Goal: Transaction & Acquisition: Purchase product/service

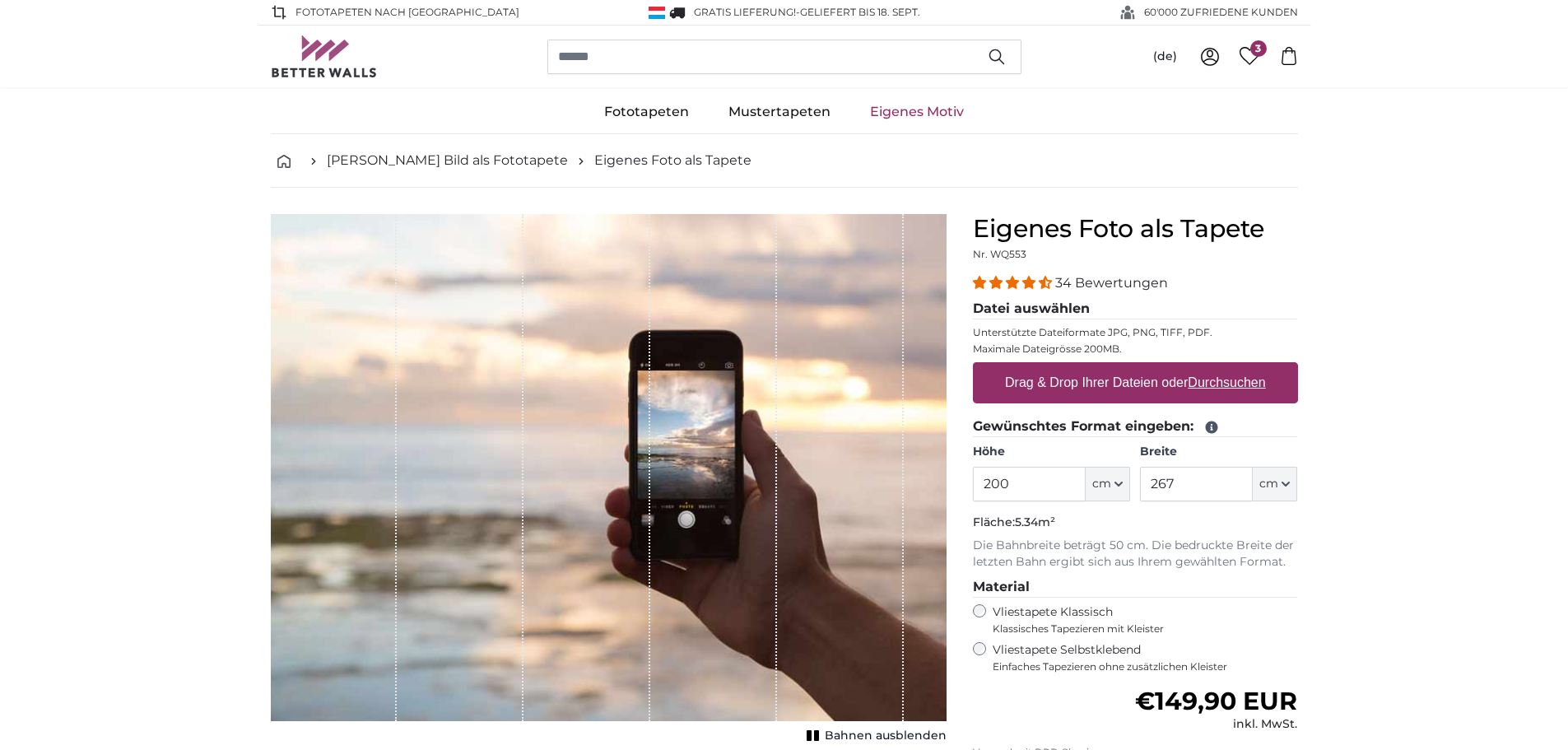
scroll to position [82, 0]
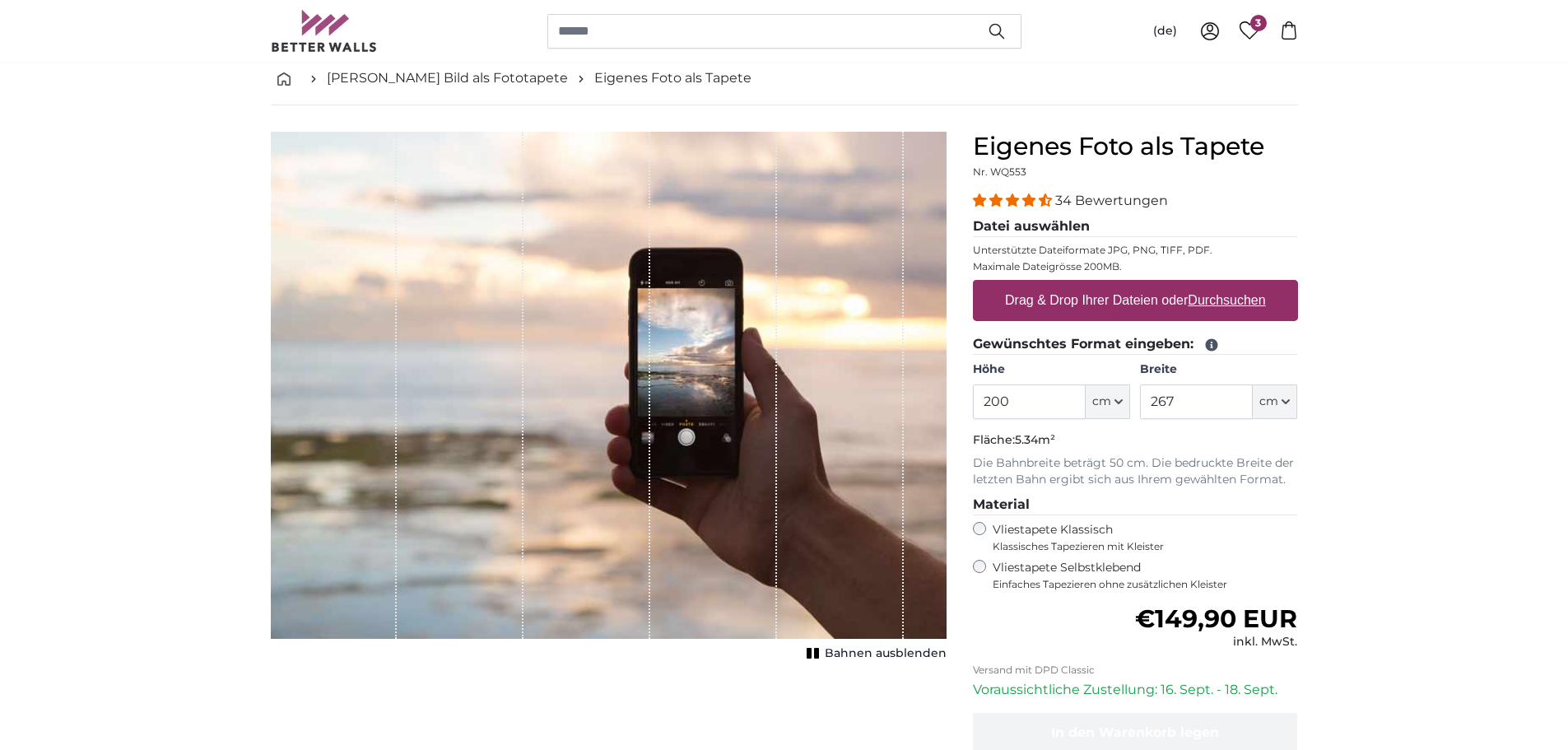
click at [1048, 299] on label "Drag & Drop Ihrer Dateien oder Durchsuchen" at bounding box center [1135, 300] width 274 height 33
click at [1048, 285] on input "Drag & Drop Ihrer Dateien oder Durchsuchen" at bounding box center [1135, 282] width 325 height 5
type input "**********"
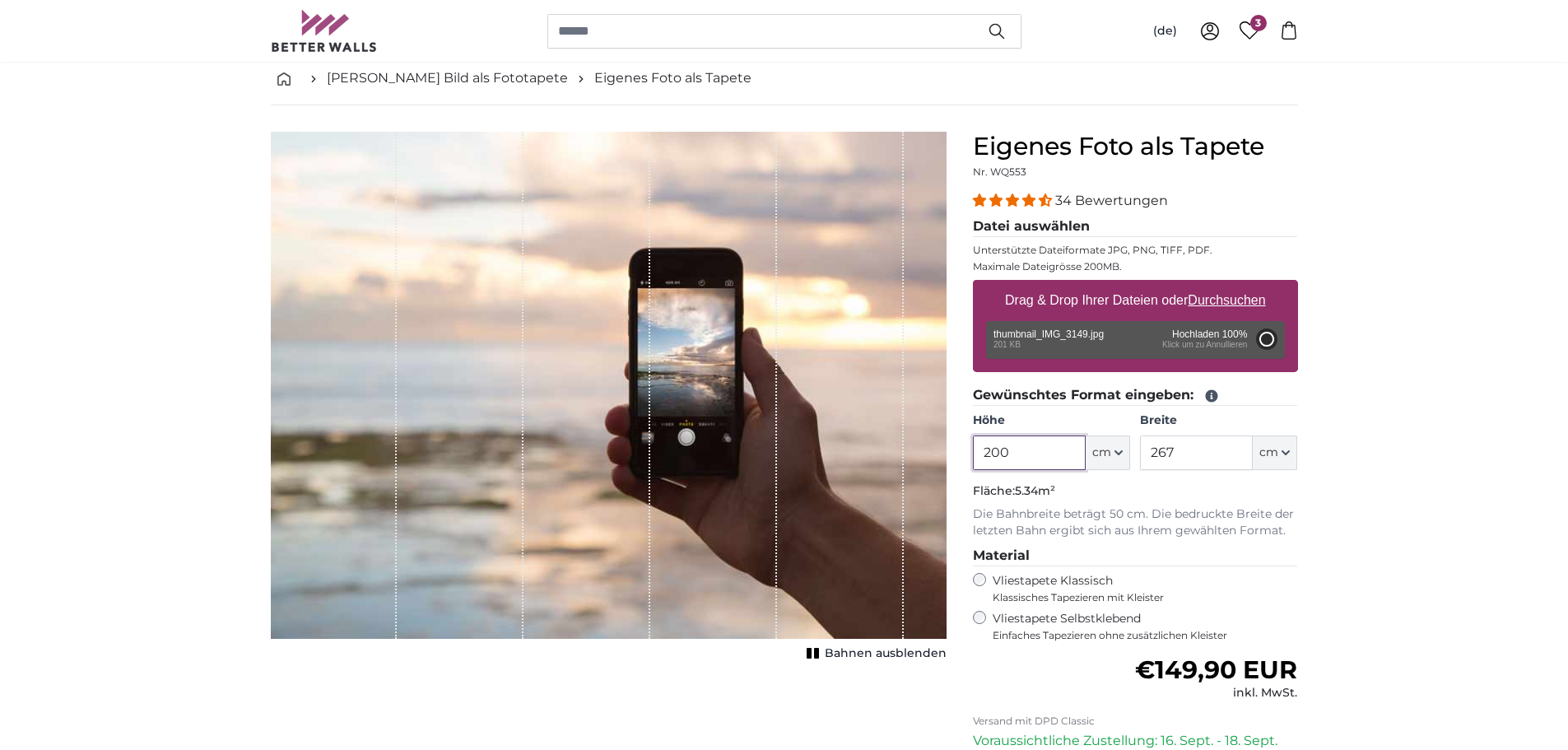
click at [1039, 457] on input "200" at bounding box center [1029, 453] width 113 height 35
type input "68"
type input "77.5"
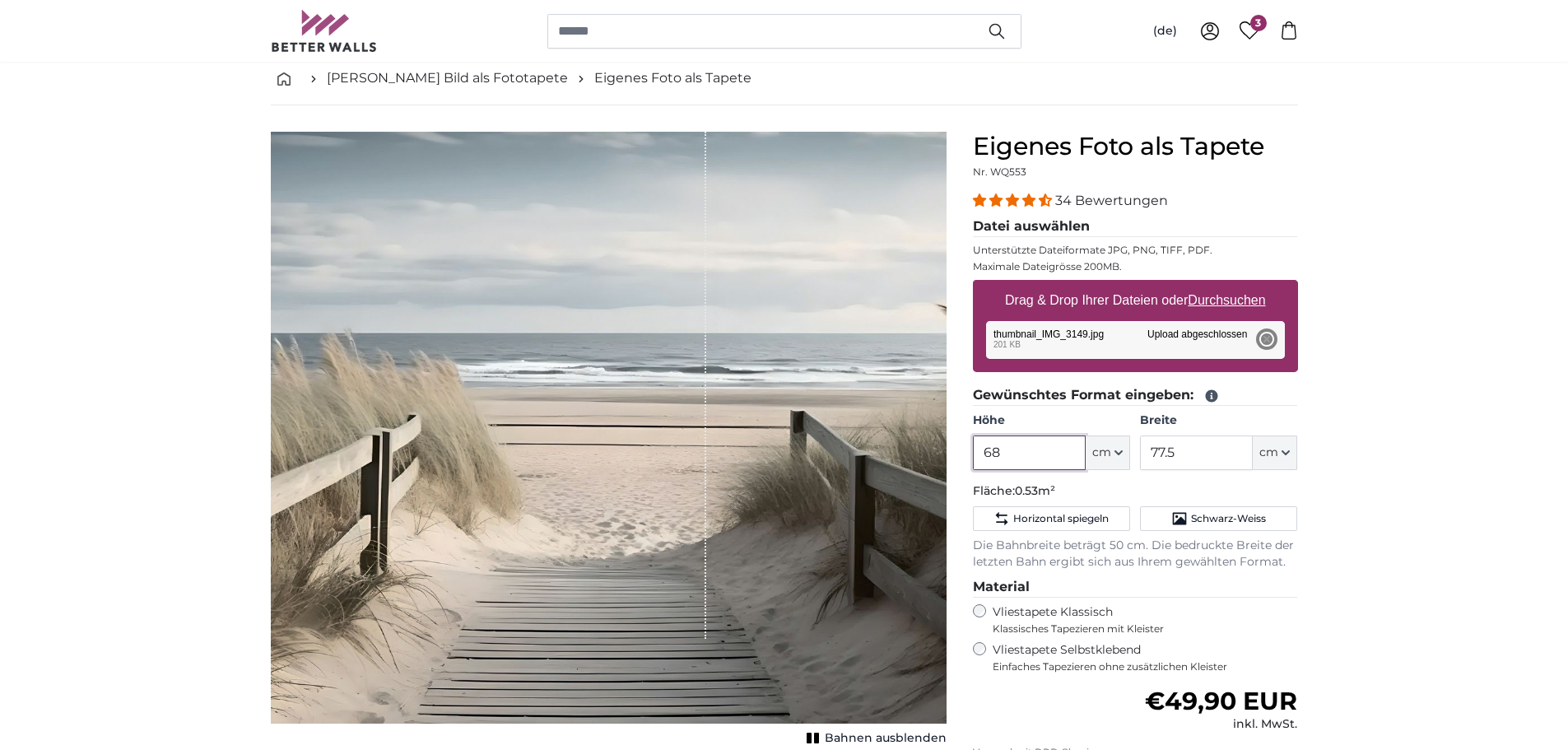
type input "6"
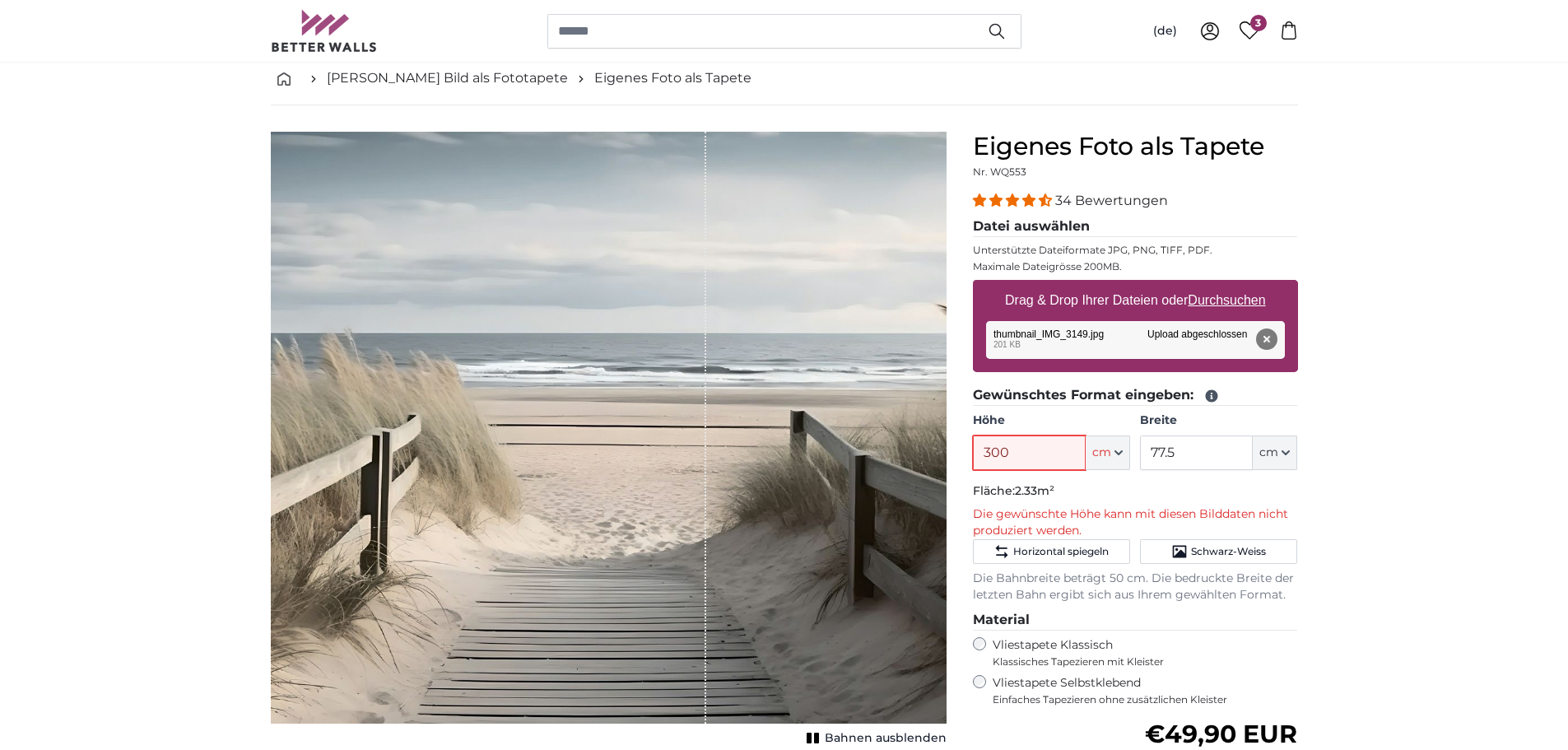
type input "300"
click at [1193, 452] on input "77.5" at bounding box center [1196, 453] width 113 height 35
type input "7"
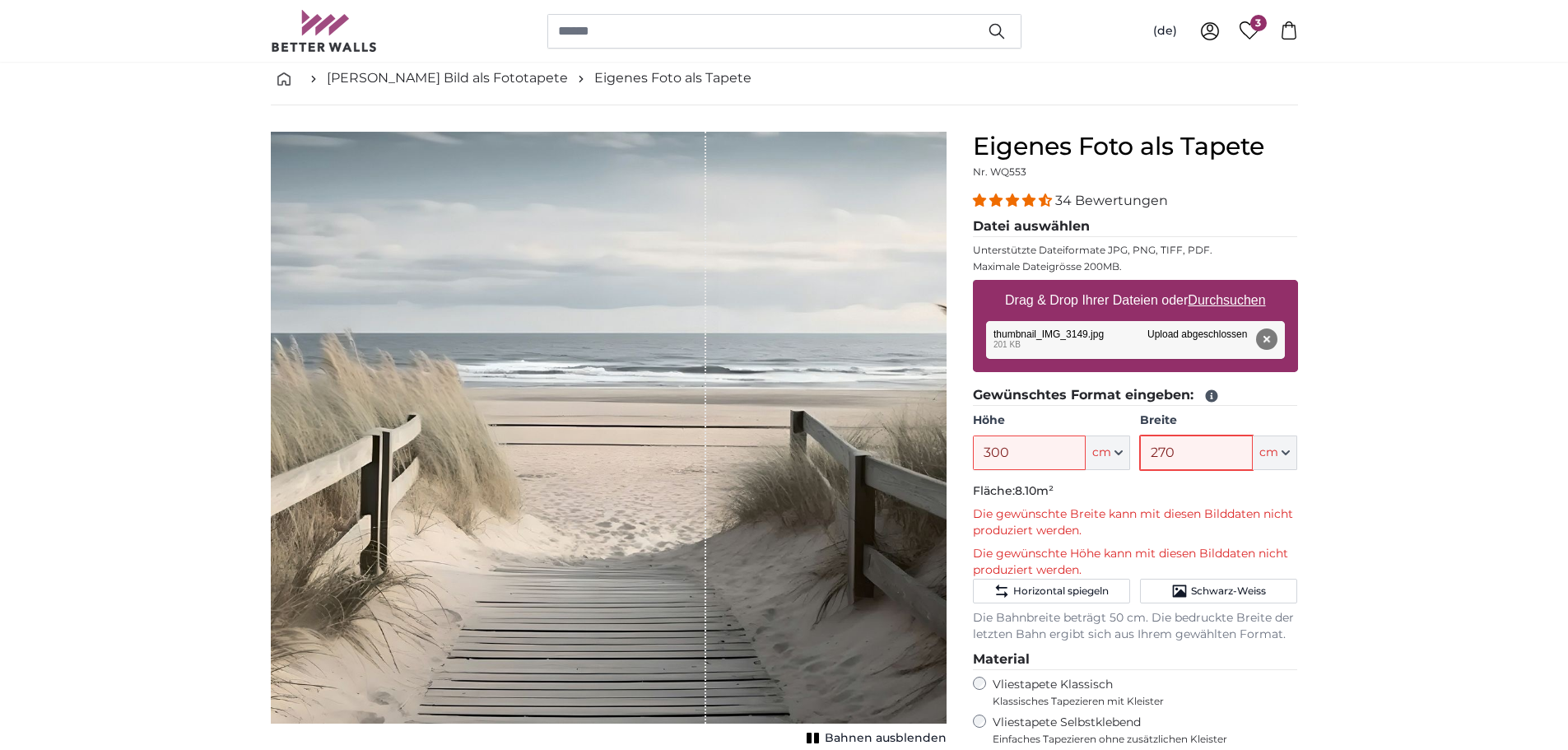
type input "270"
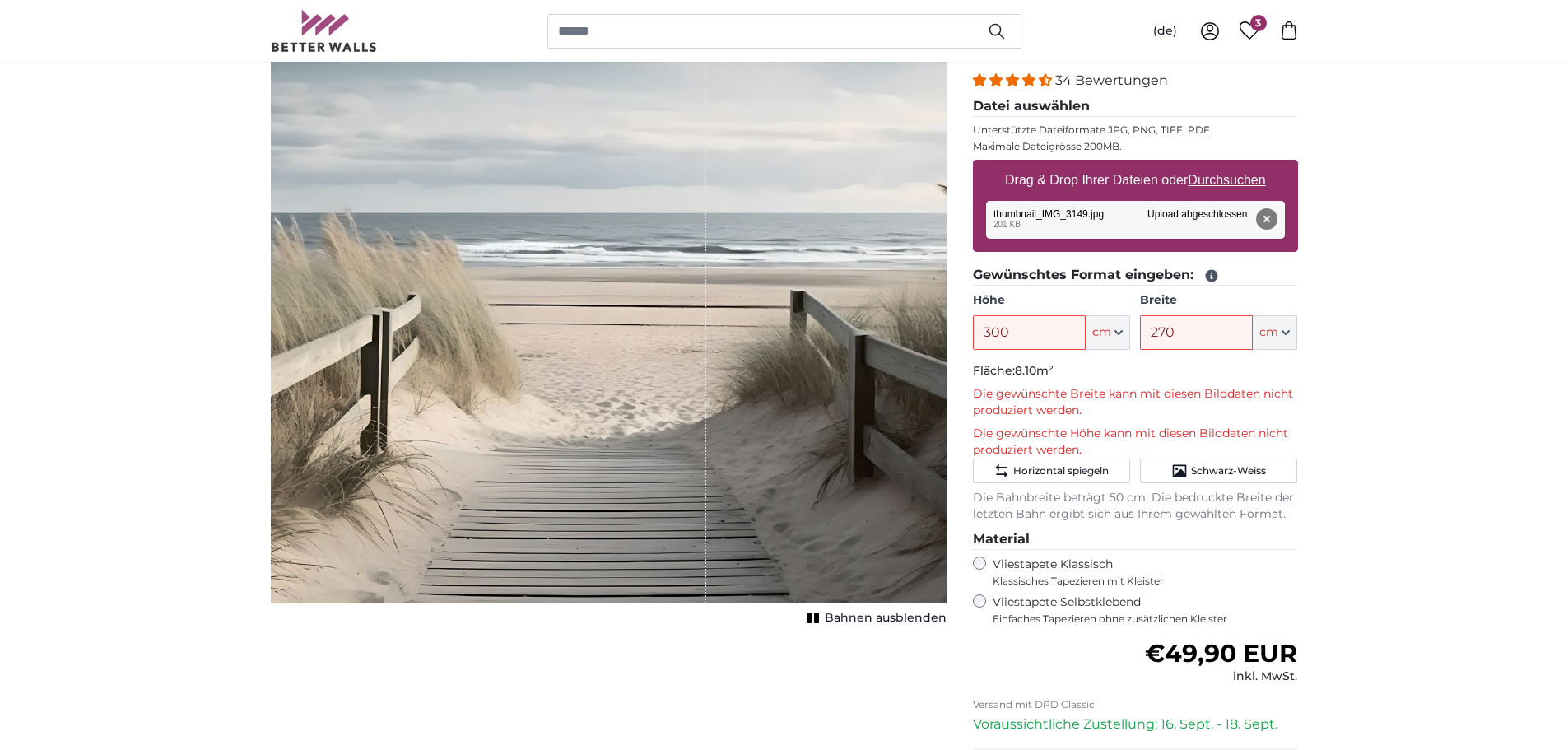
scroll to position [246, 0]
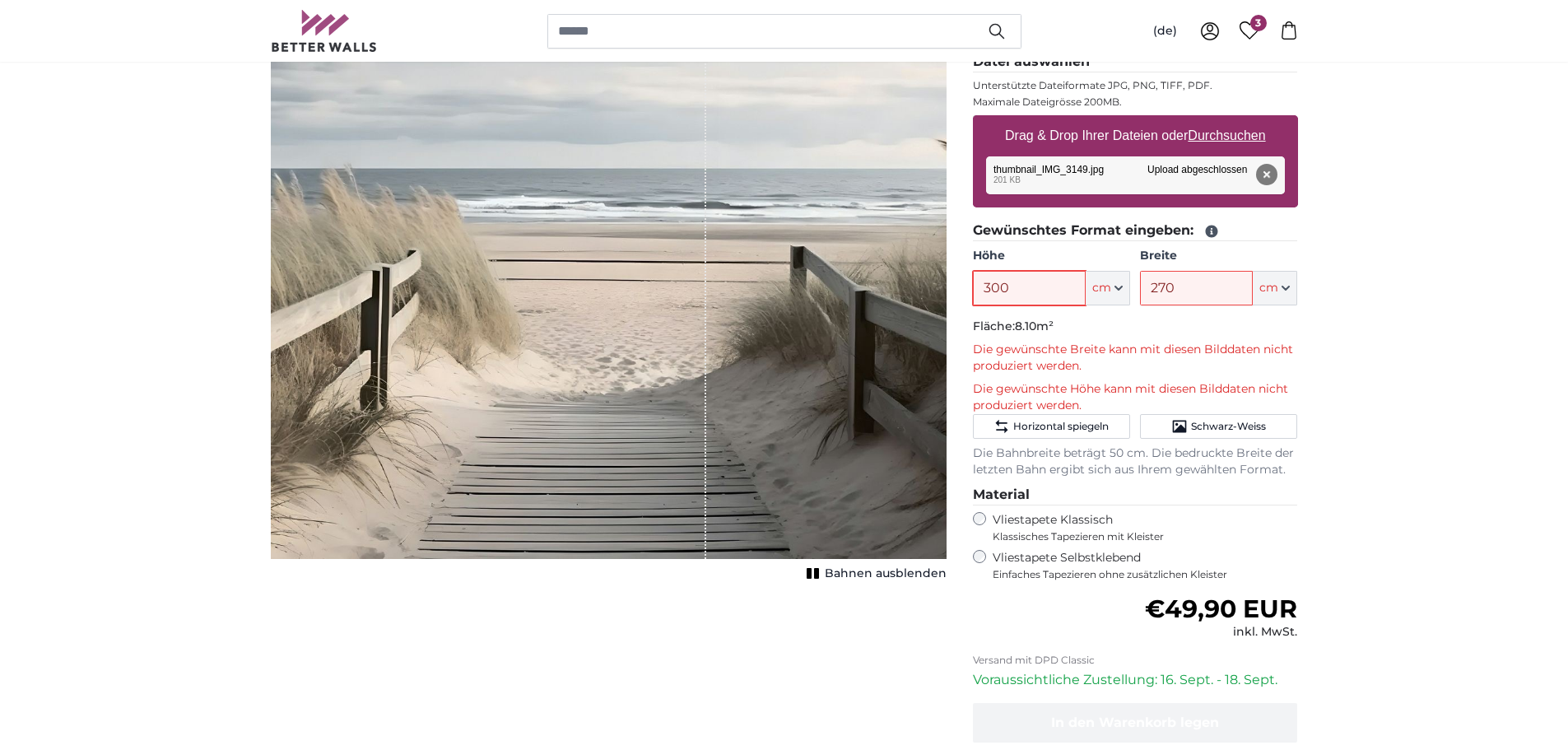
click at [1037, 287] on input "300" at bounding box center [1029, 288] width 113 height 35
type input "3"
type input "2"
type input "1"
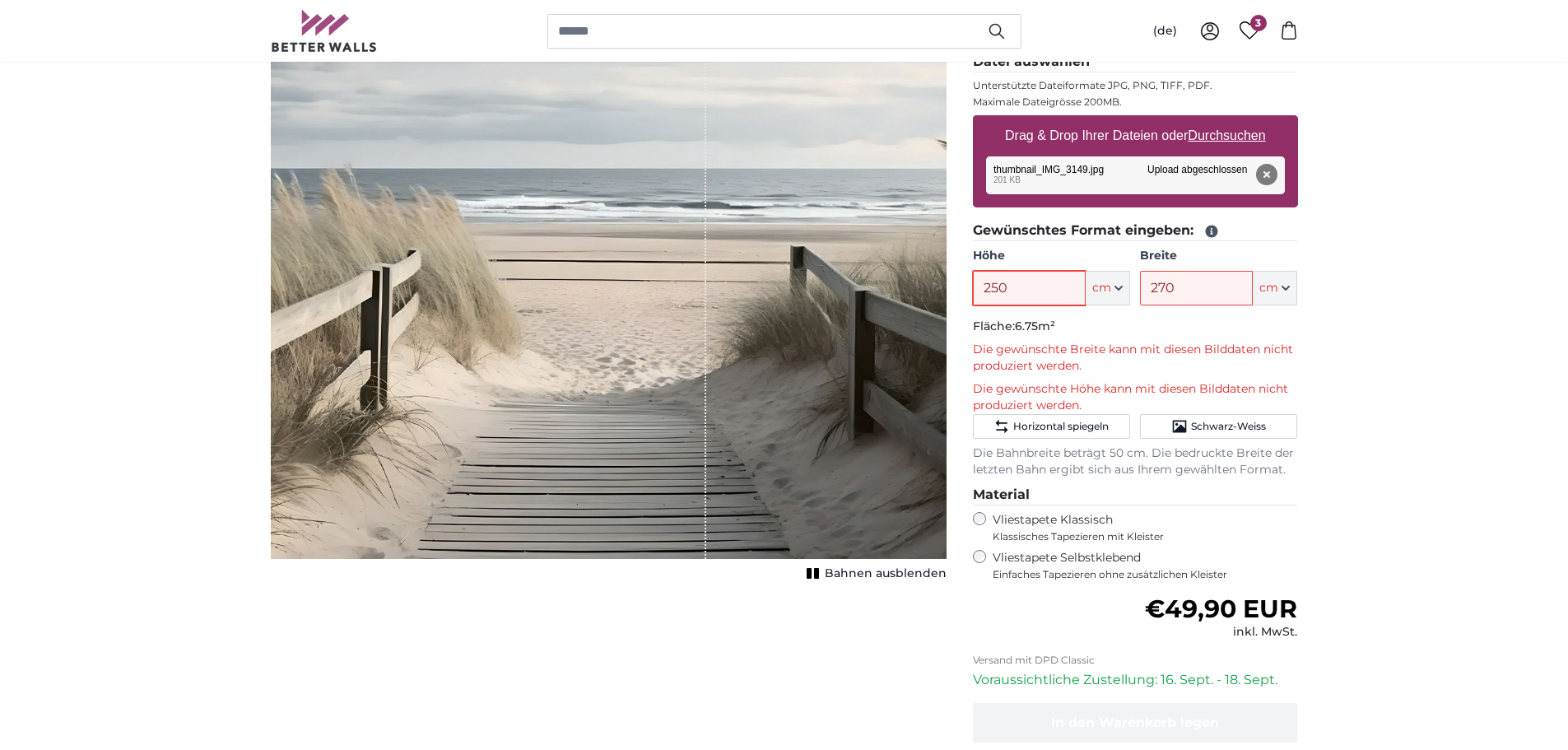
type input "250"
click at [1194, 292] on input "270" at bounding box center [1196, 288] width 113 height 35
click at [845, 577] on span "Bahnen ausblenden" at bounding box center [885, 574] width 122 height 16
click at [1209, 293] on input "250" at bounding box center [1196, 288] width 113 height 35
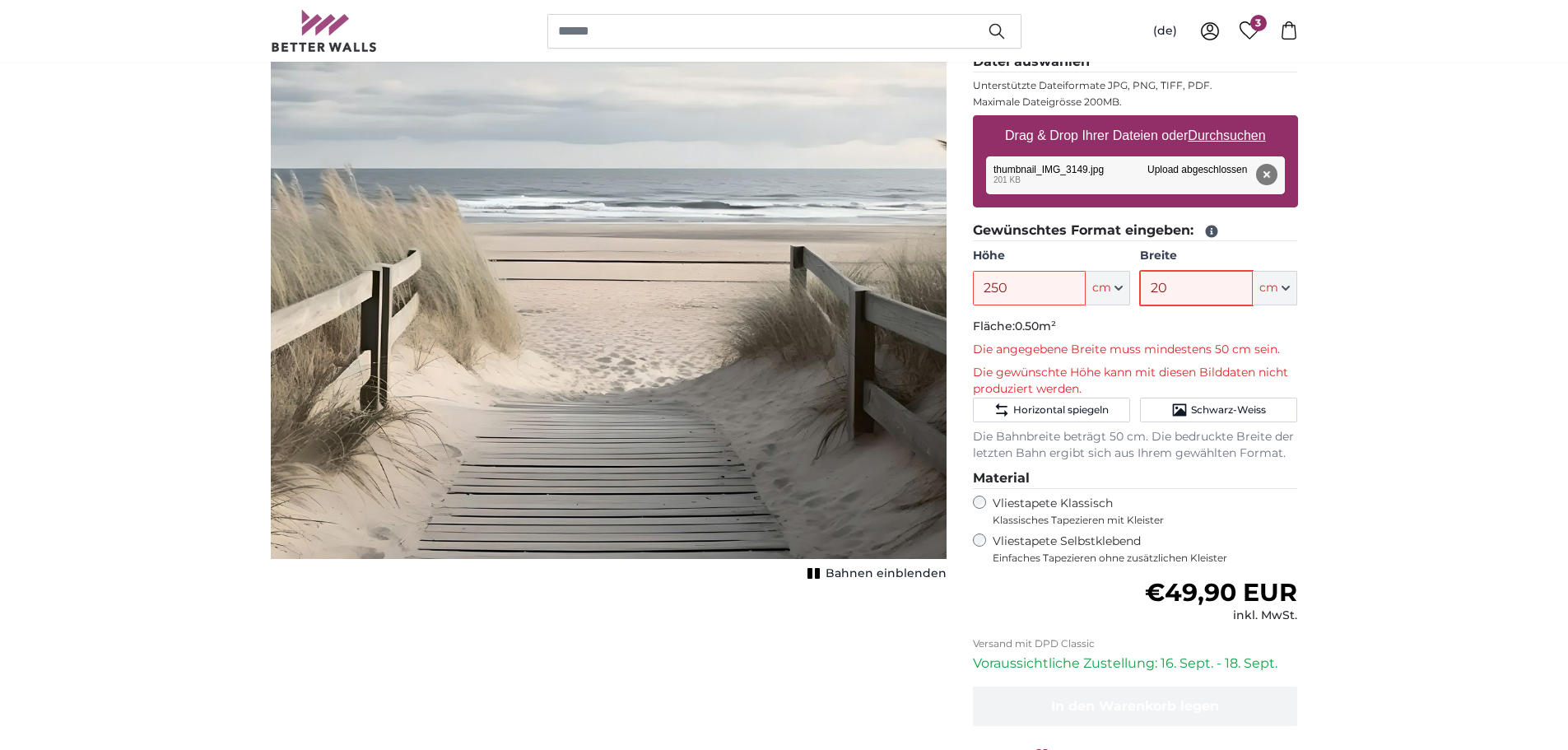
type input "2"
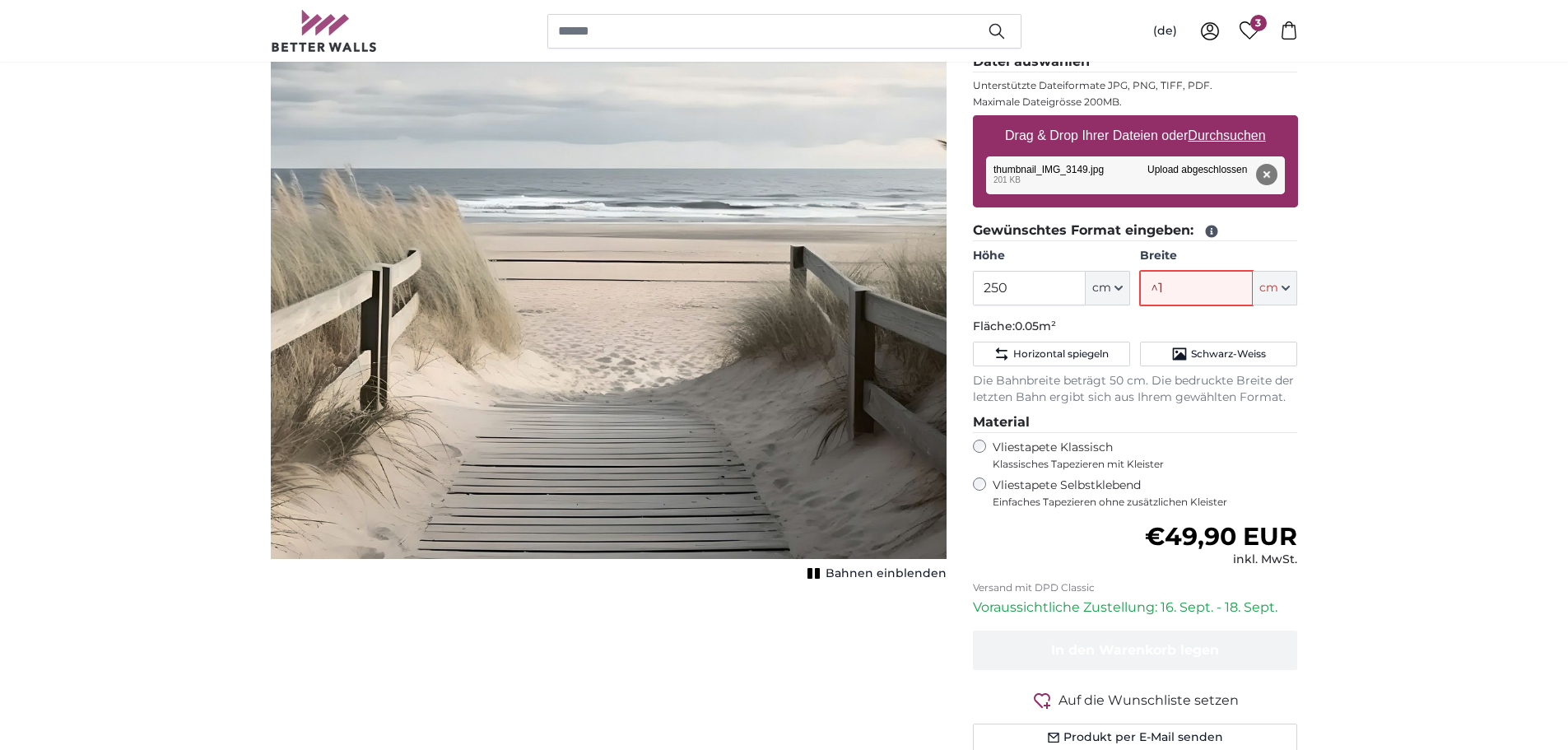
type input "^"
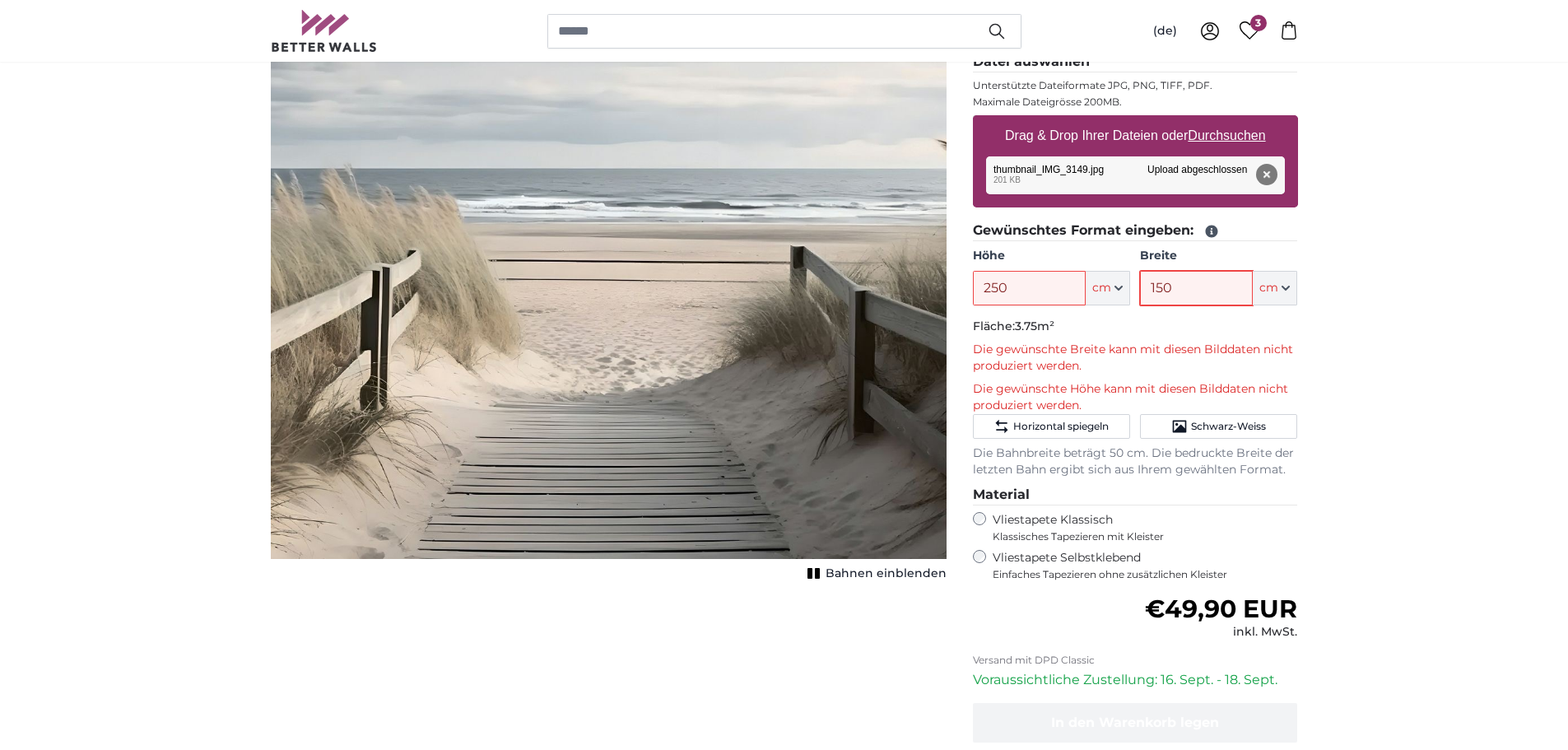
type input "150"
click at [1262, 173] on button "Entfernen" at bounding box center [1266, 175] width 21 height 21
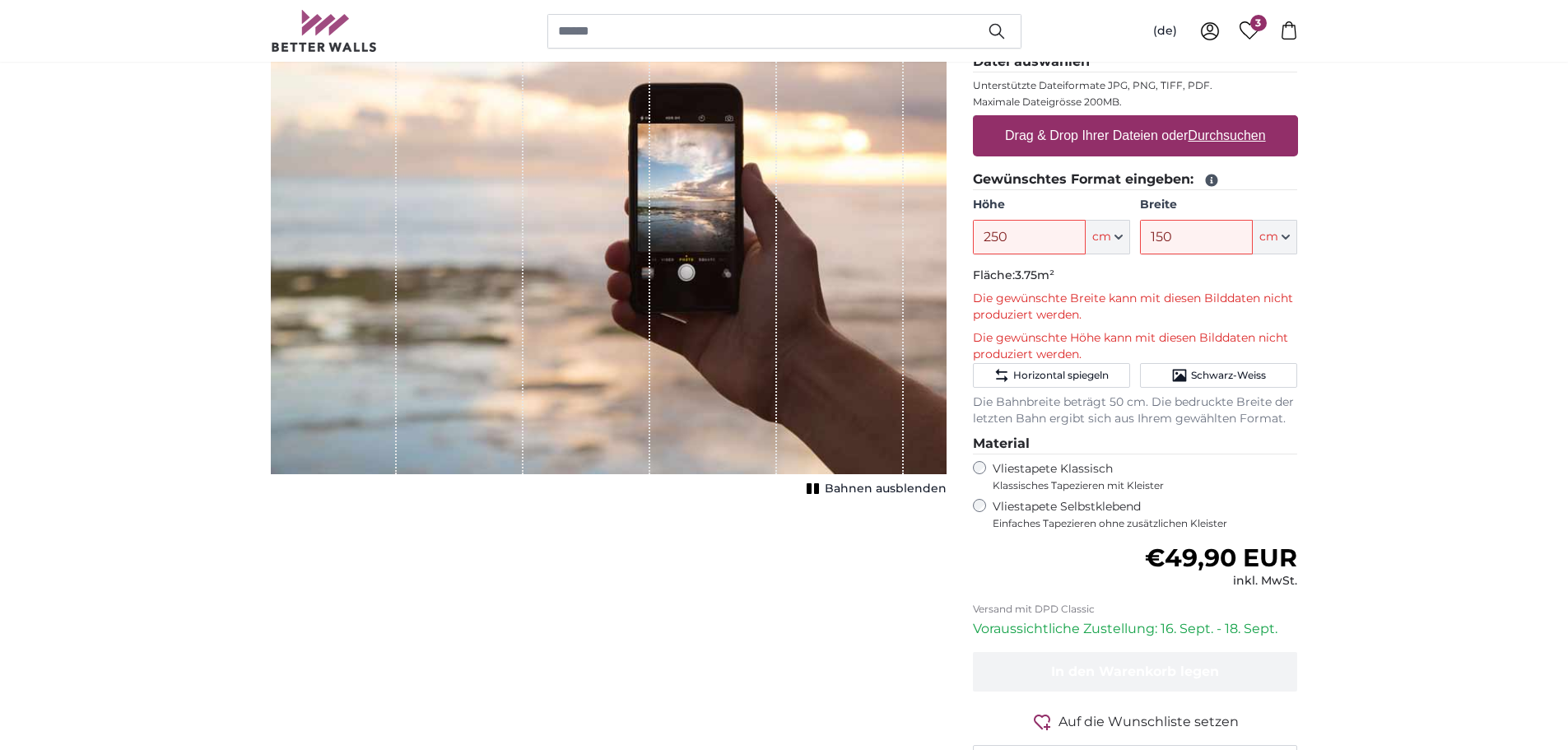
click at [1046, 132] on label "Drag & Drop Ihrer Dateien oder Durchsuchen" at bounding box center [1135, 135] width 274 height 33
click at [1046, 120] on input "Drag & Drop Ihrer Dateien oder Durchsuchen" at bounding box center [1135, 117] width 325 height 5
type input "**********"
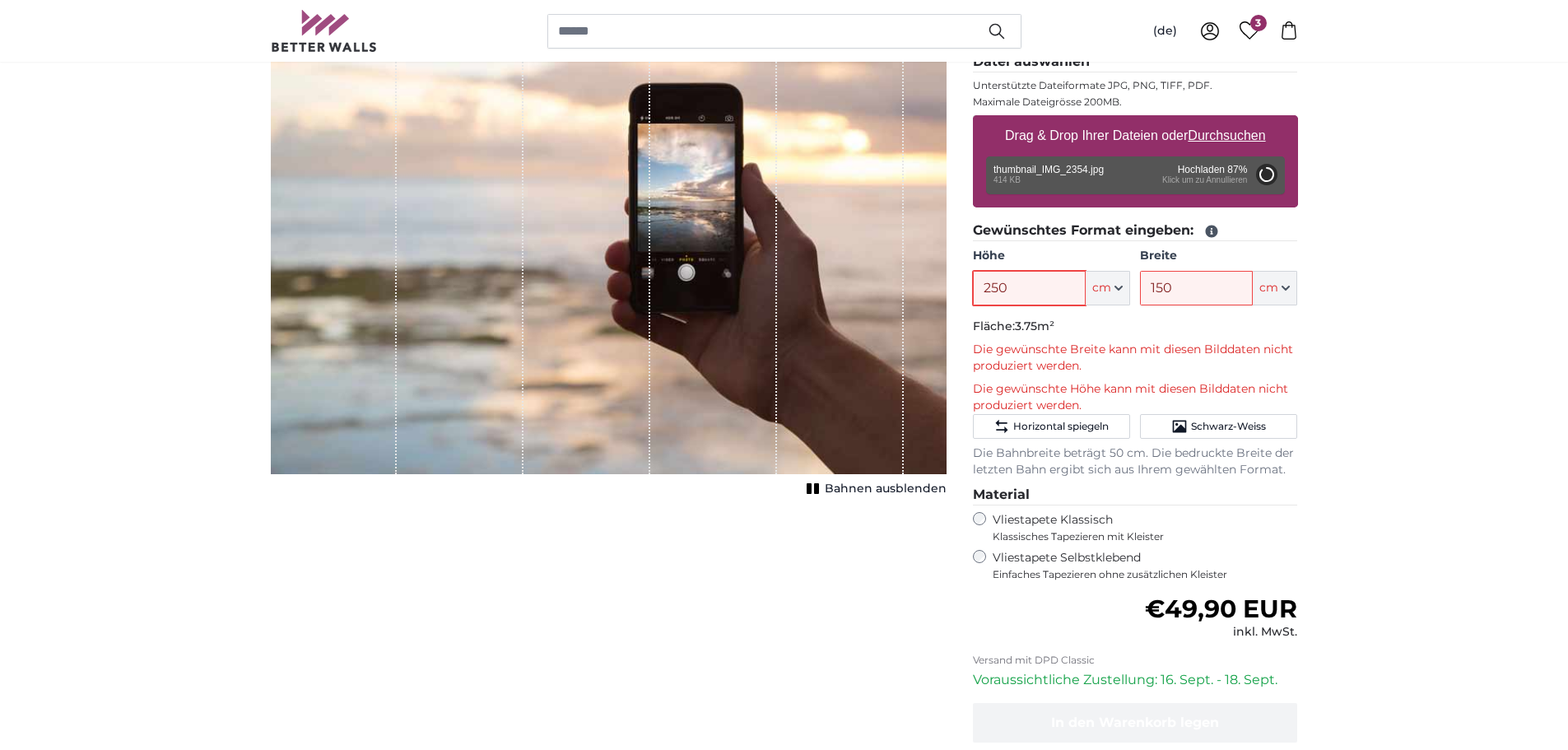
click at [1036, 286] on input "250" at bounding box center [1029, 288] width 113 height 35
type input "71"
type input "126.4"
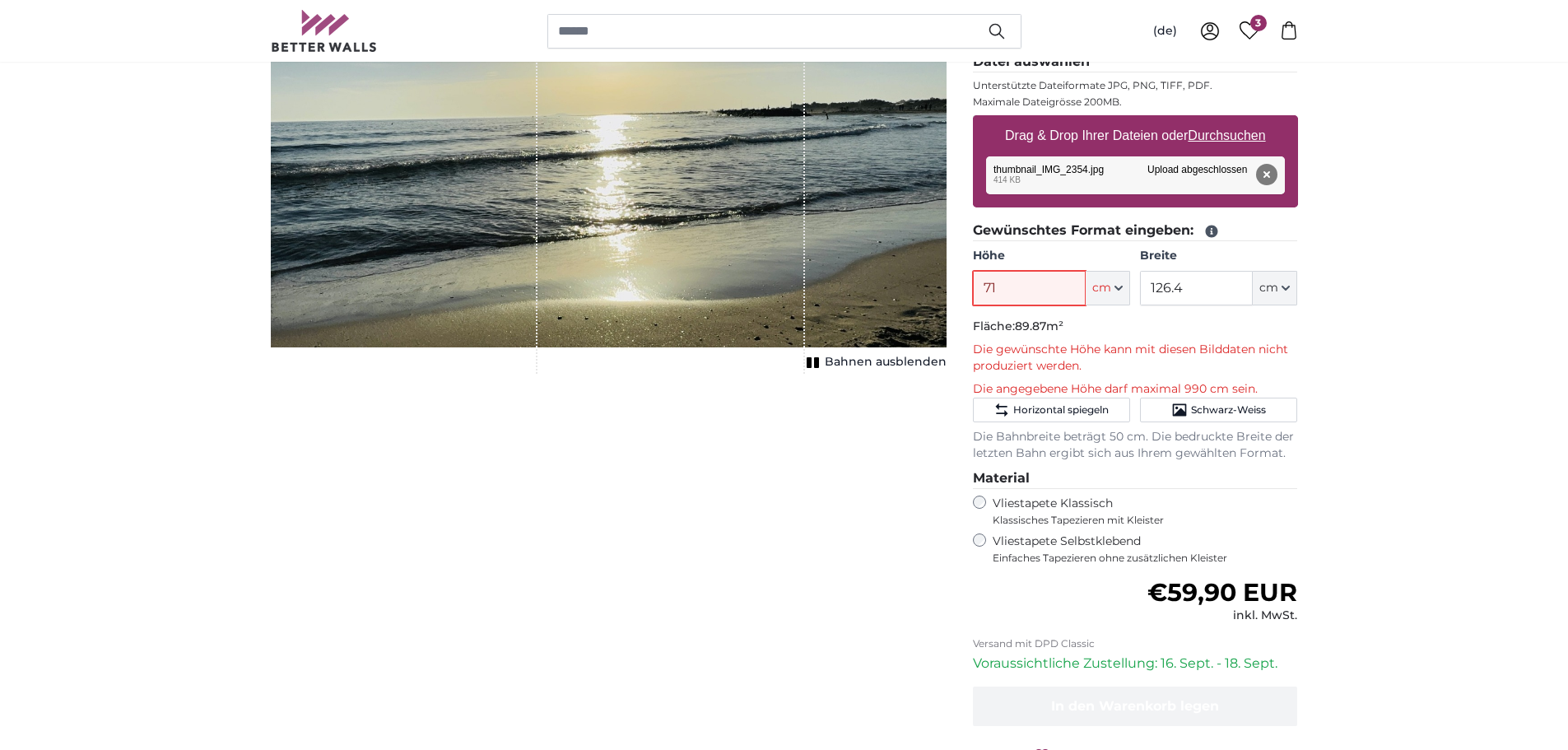
type input "7"
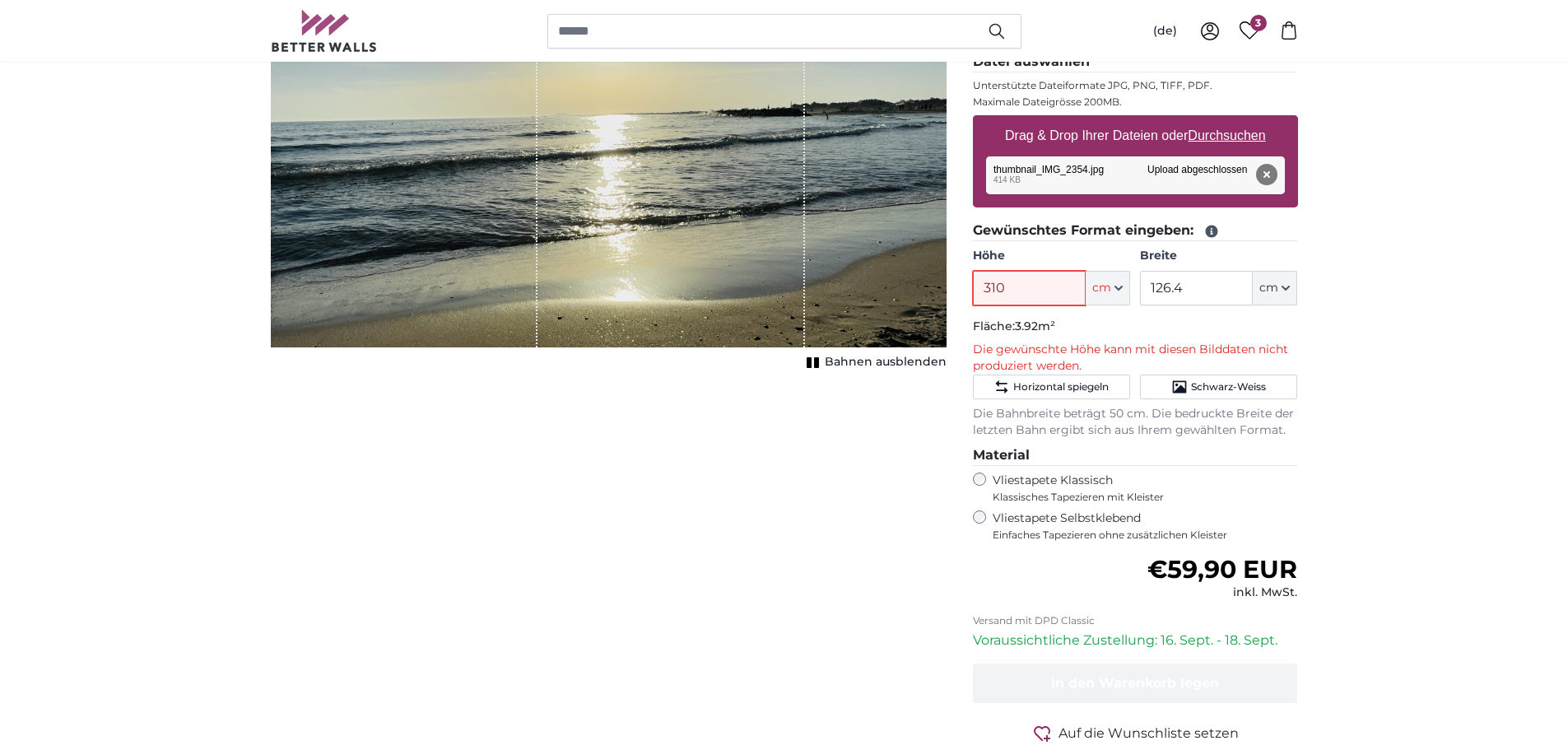
type input "310"
click at [1204, 281] on input "126.4" at bounding box center [1196, 288] width 113 height 35
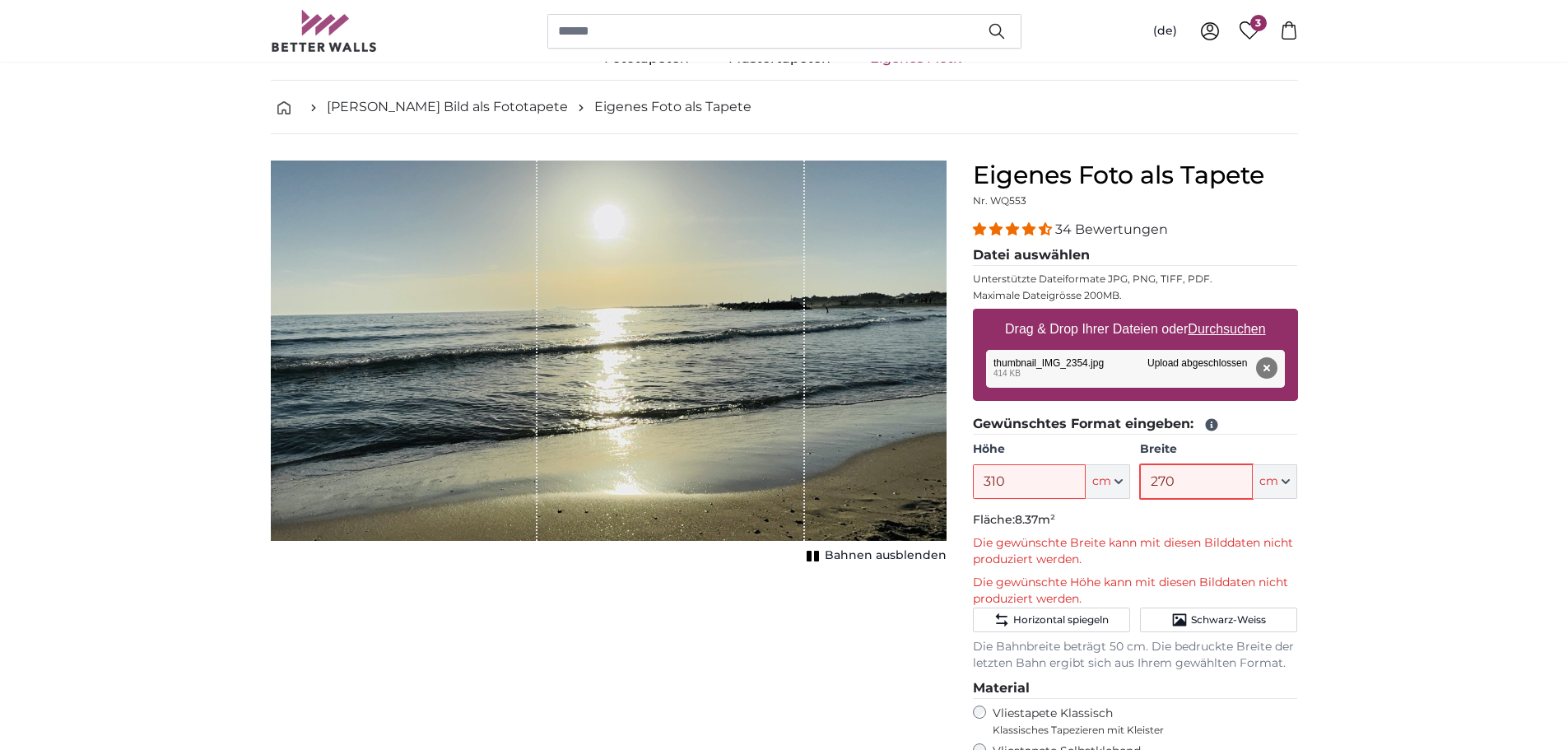
scroll to position [82, 0]
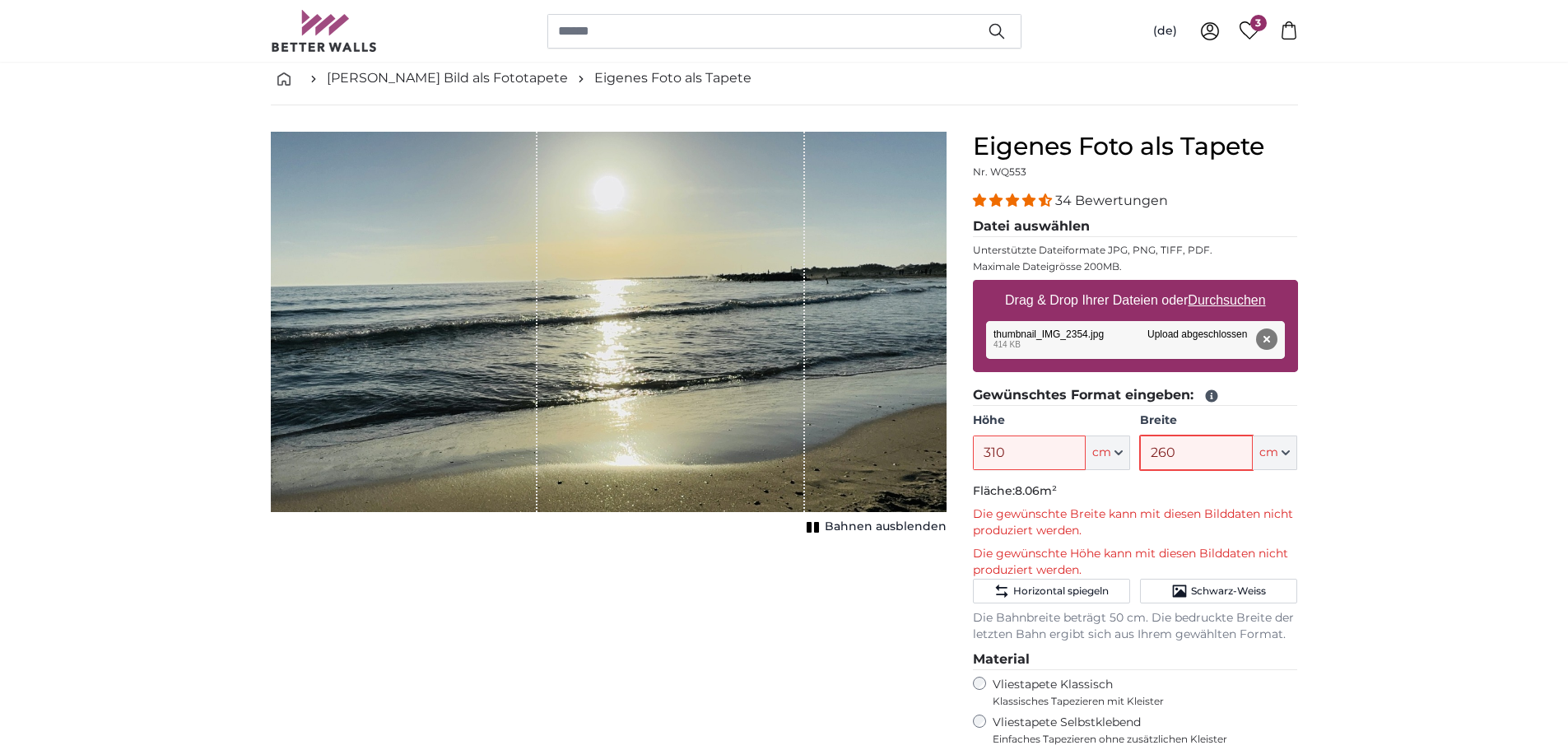
type input "260"
click at [1034, 452] on input "310" at bounding box center [1029, 453] width 113 height 35
type input "300"
click at [1209, 455] on input "260" at bounding box center [1196, 453] width 113 height 35
type input "250"
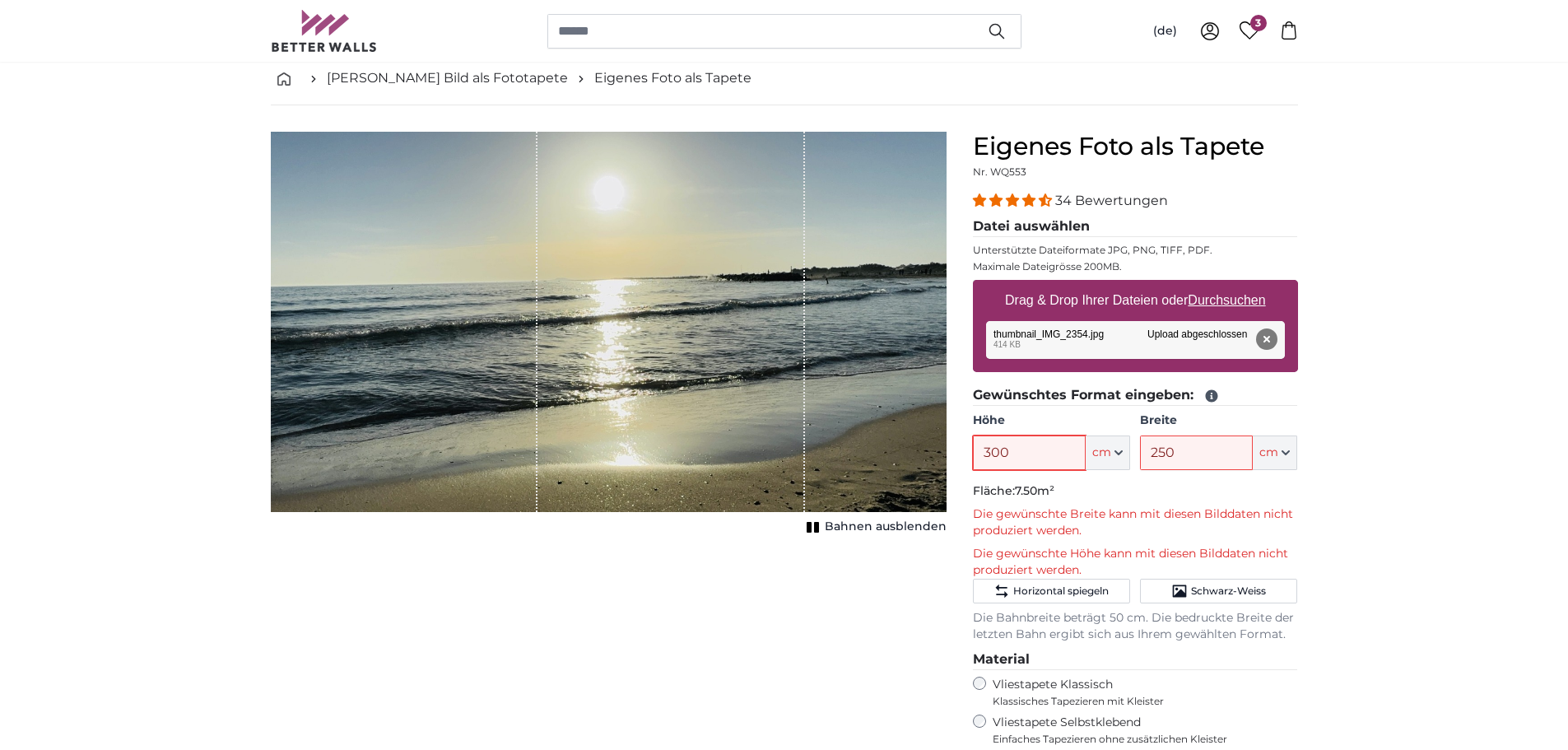
click at [1033, 456] on input "300" at bounding box center [1029, 453] width 113 height 35
type input "3"
click at [1033, 457] on input "250" at bounding box center [1029, 453] width 113 height 35
type input "2"
type input "200"
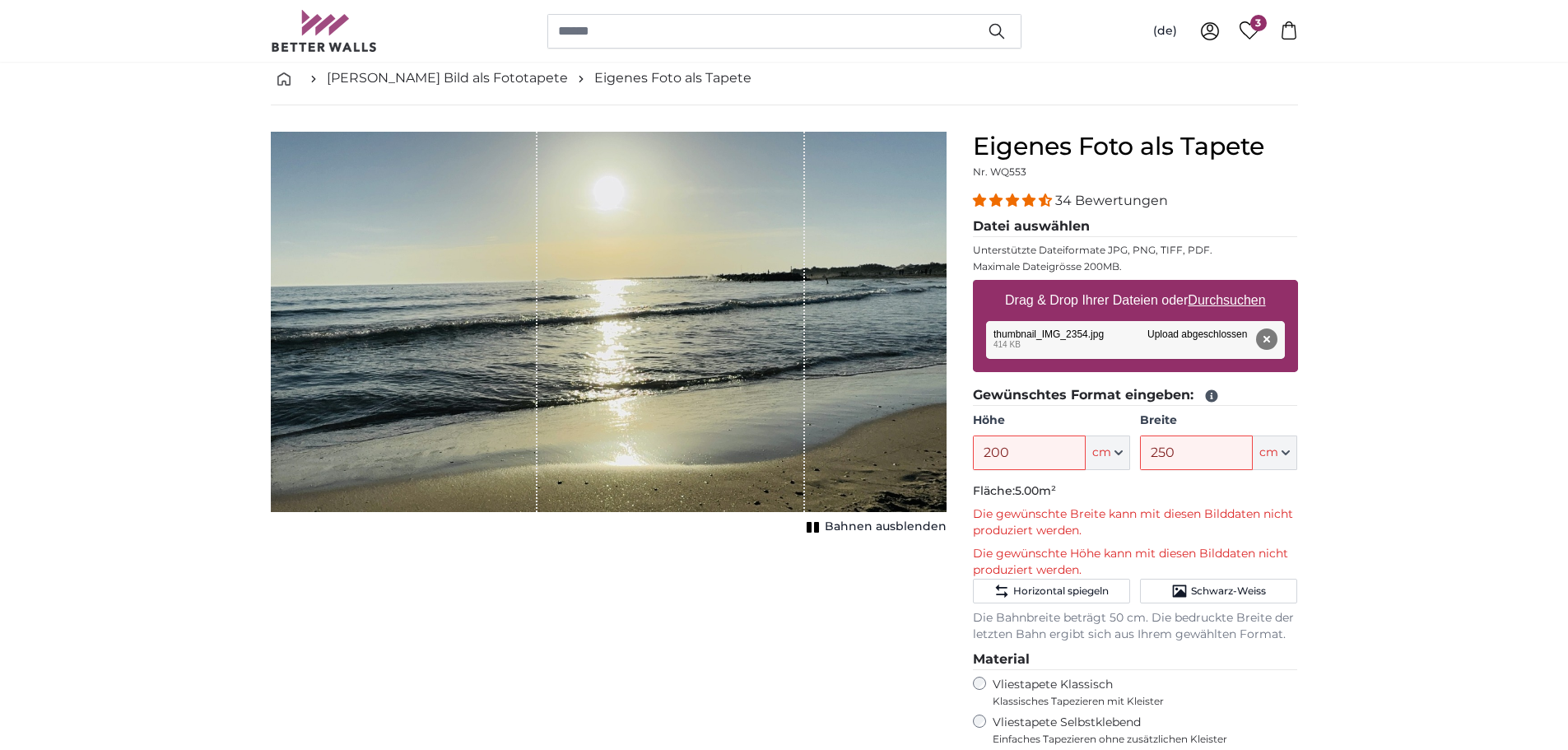
click at [1244, 28] on icon at bounding box center [1249, 30] width 20 height 18
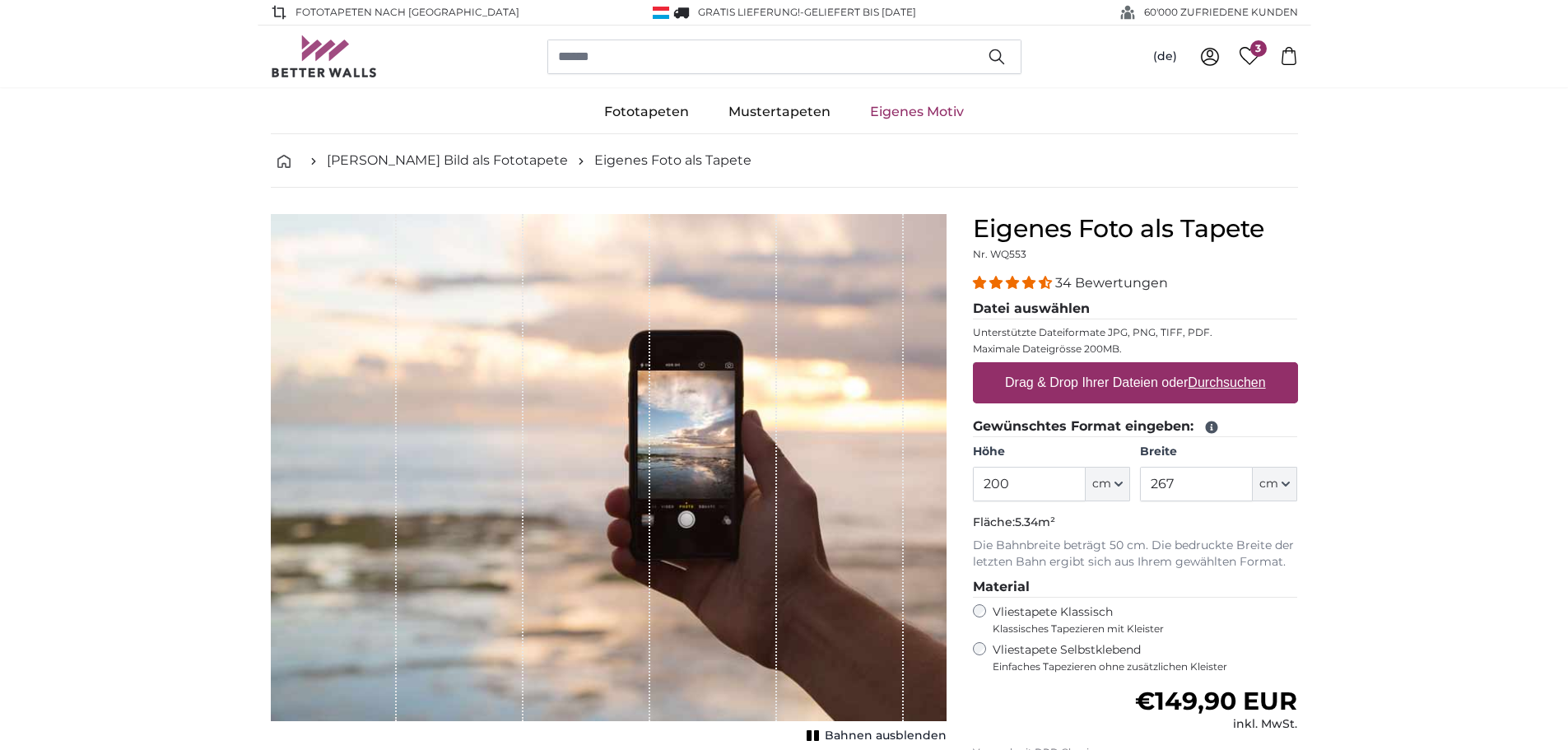
click at [1059, 383] on label "Drag & Drop Ihrer Dateien oder Durchsuchen" at bounding box center [1135, 383] width 274 height 33
click at [1059, 367] on input "Drag & Drop Ihrer Dateien oder Durchsuchen" at bounding box center [1135, 364] width 325 height 5
type input "**********"
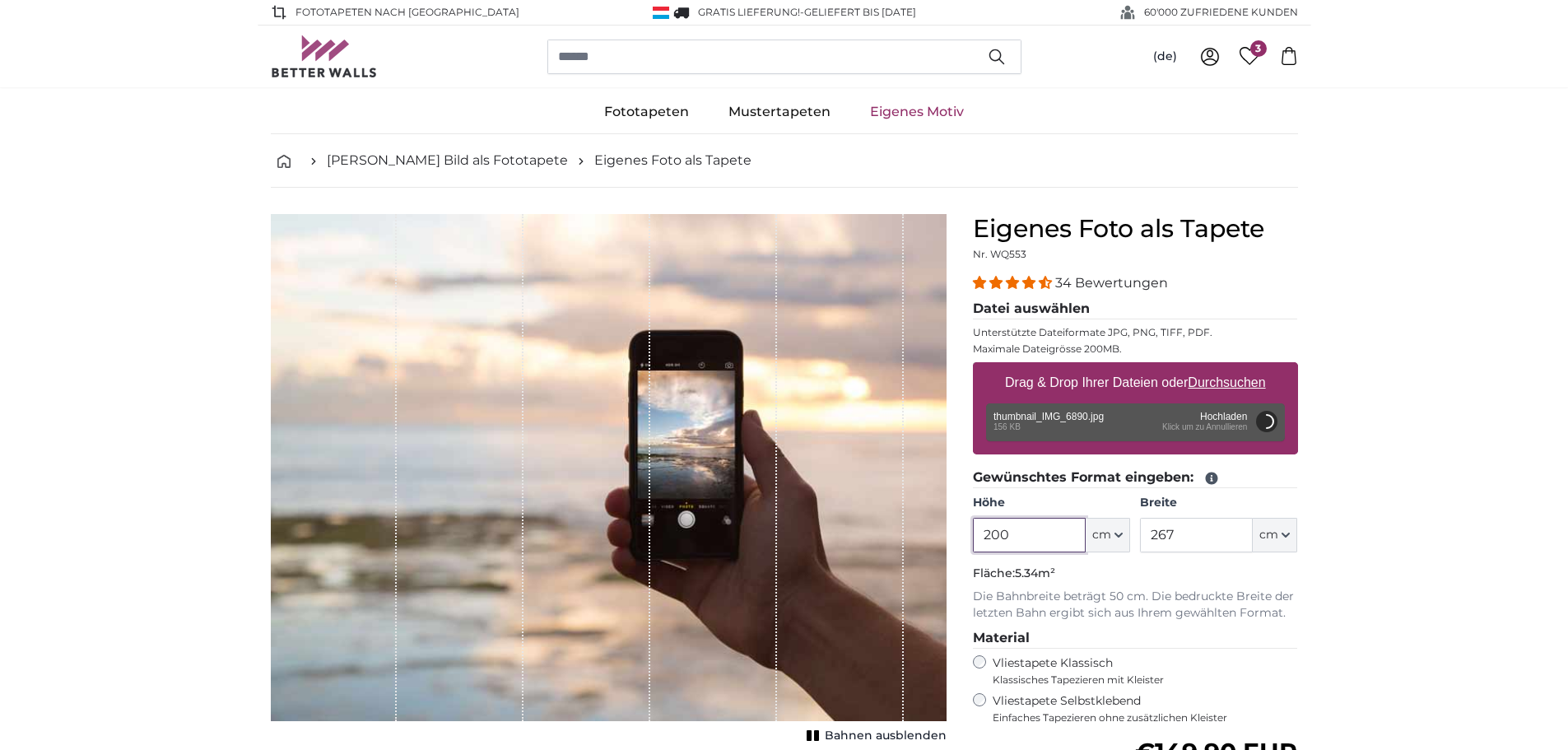
click at [1034, 536] on input "200" at bounding box center [1029, 535] width 113 height 35
type input "120.9"
type input "81"
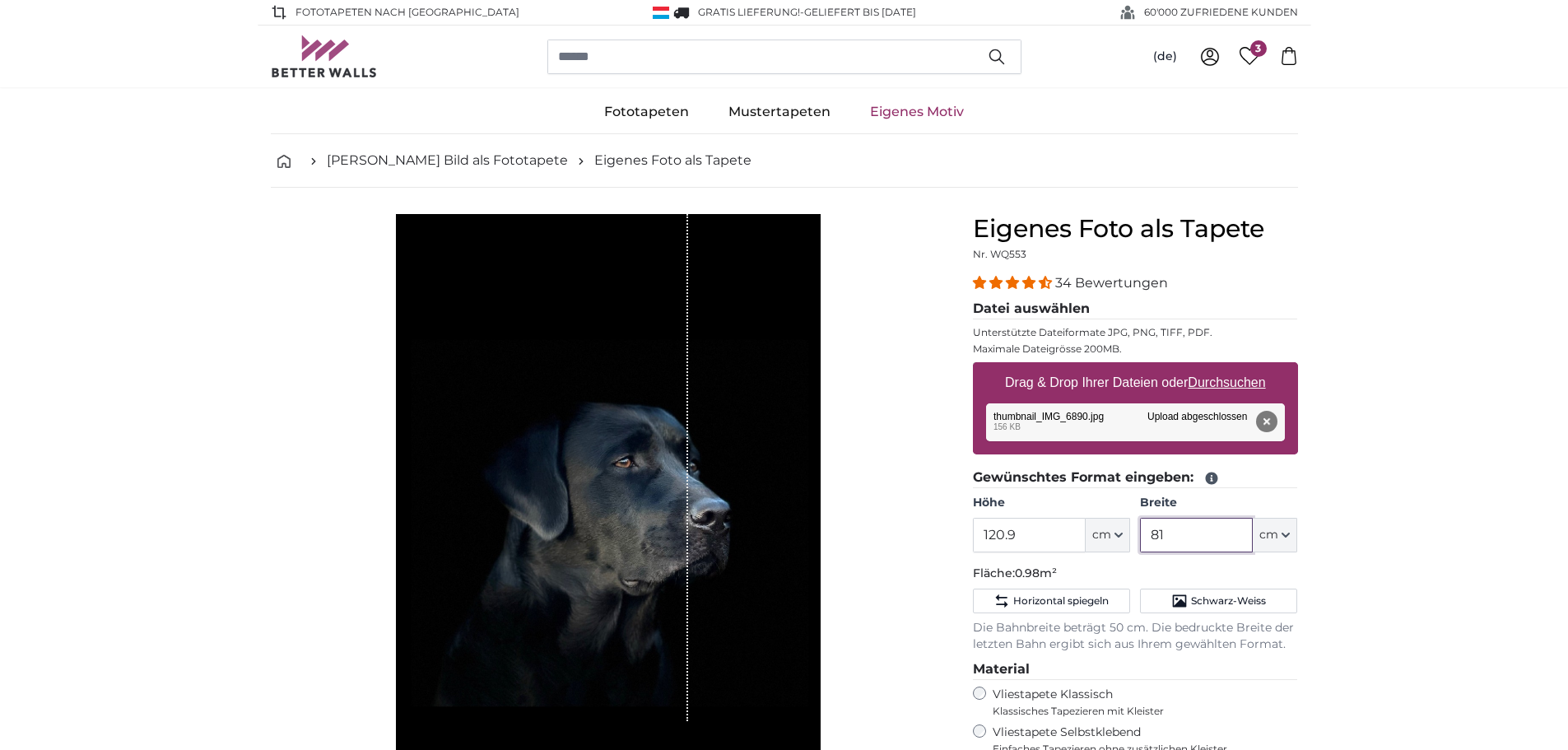
click at [1187, 538] on input "81" at bounding box center [1196, 535] width 113 height 35
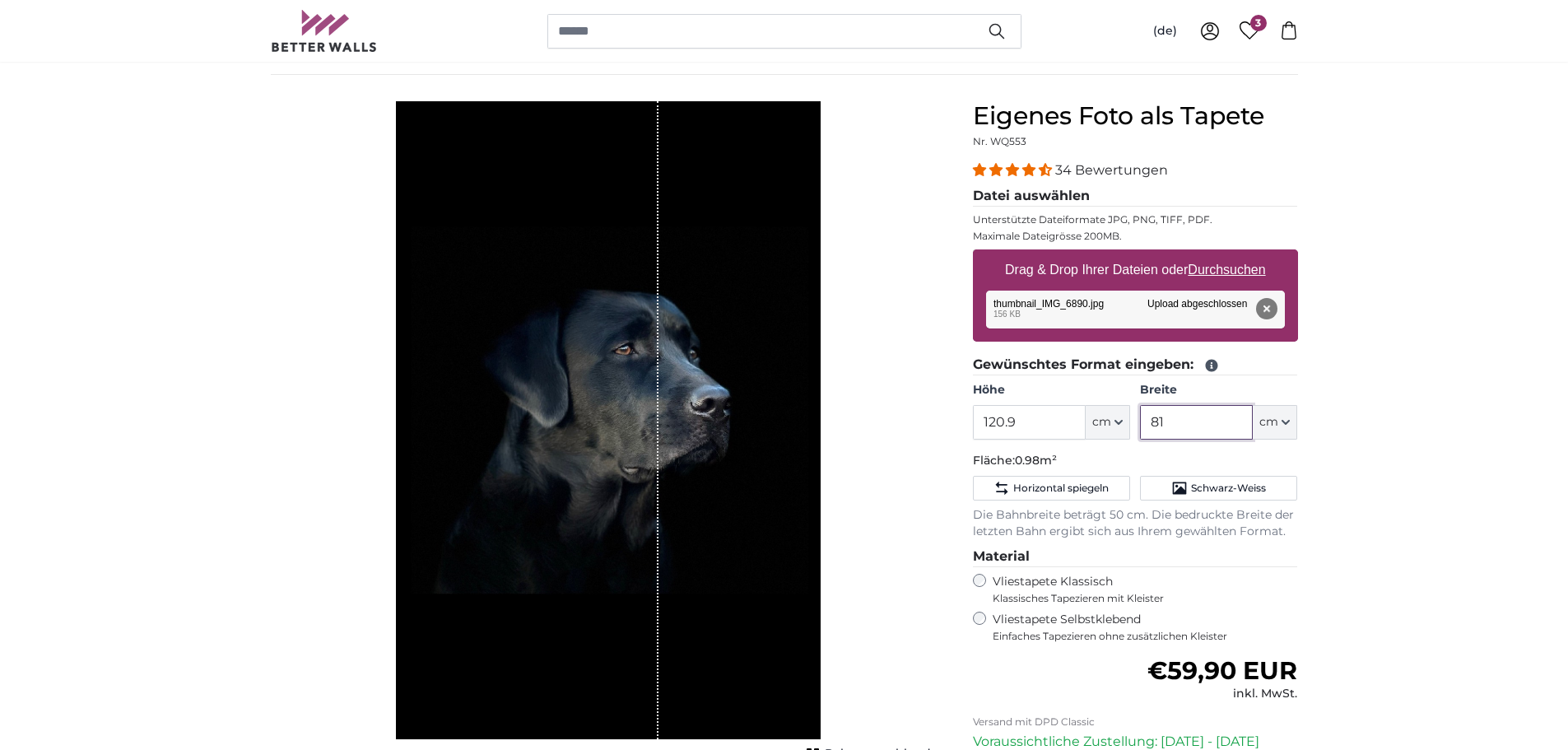
scroll to position [82, 0]
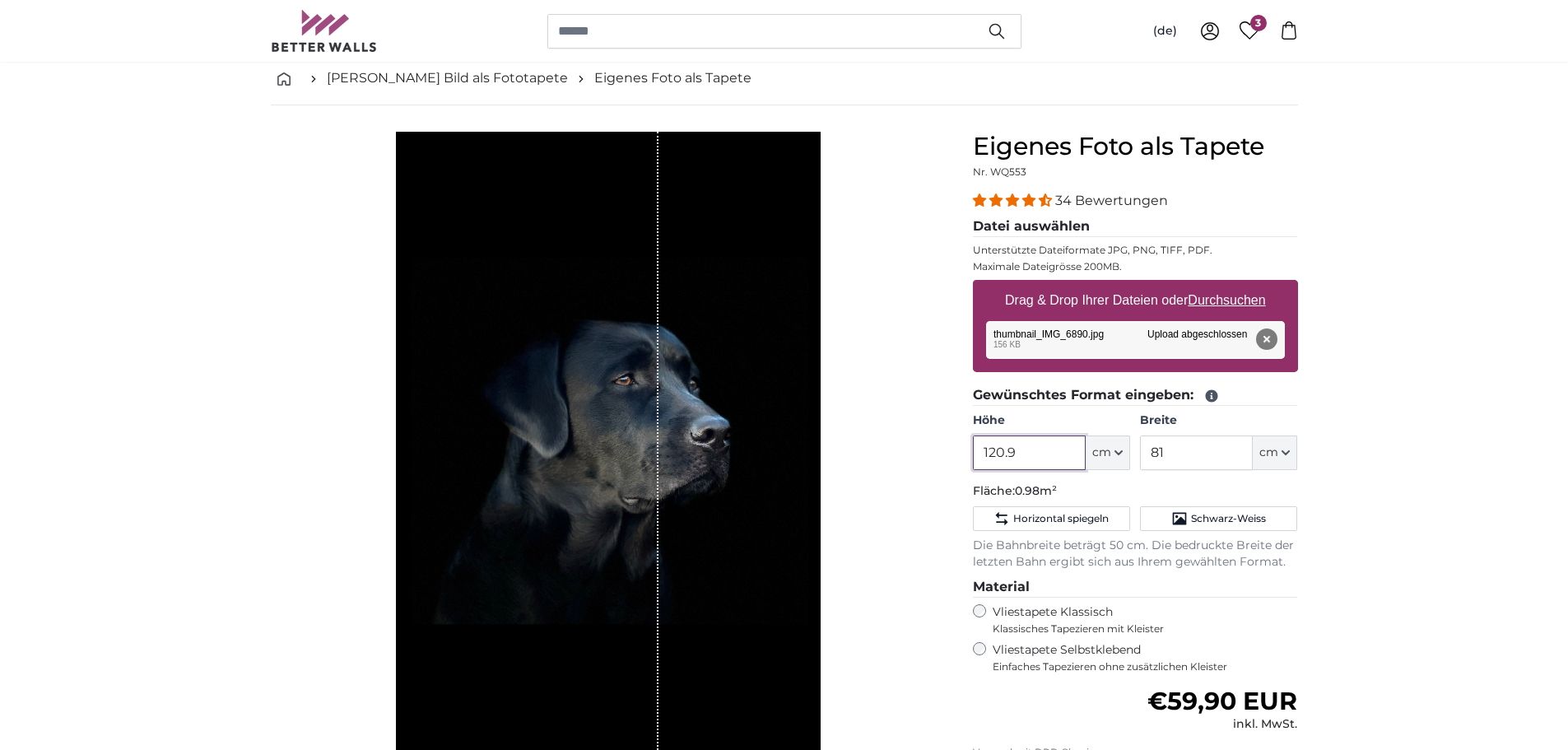
click at [1023, 451] on input "120.9" at bounding box center [1029, 453] width 113 height 35
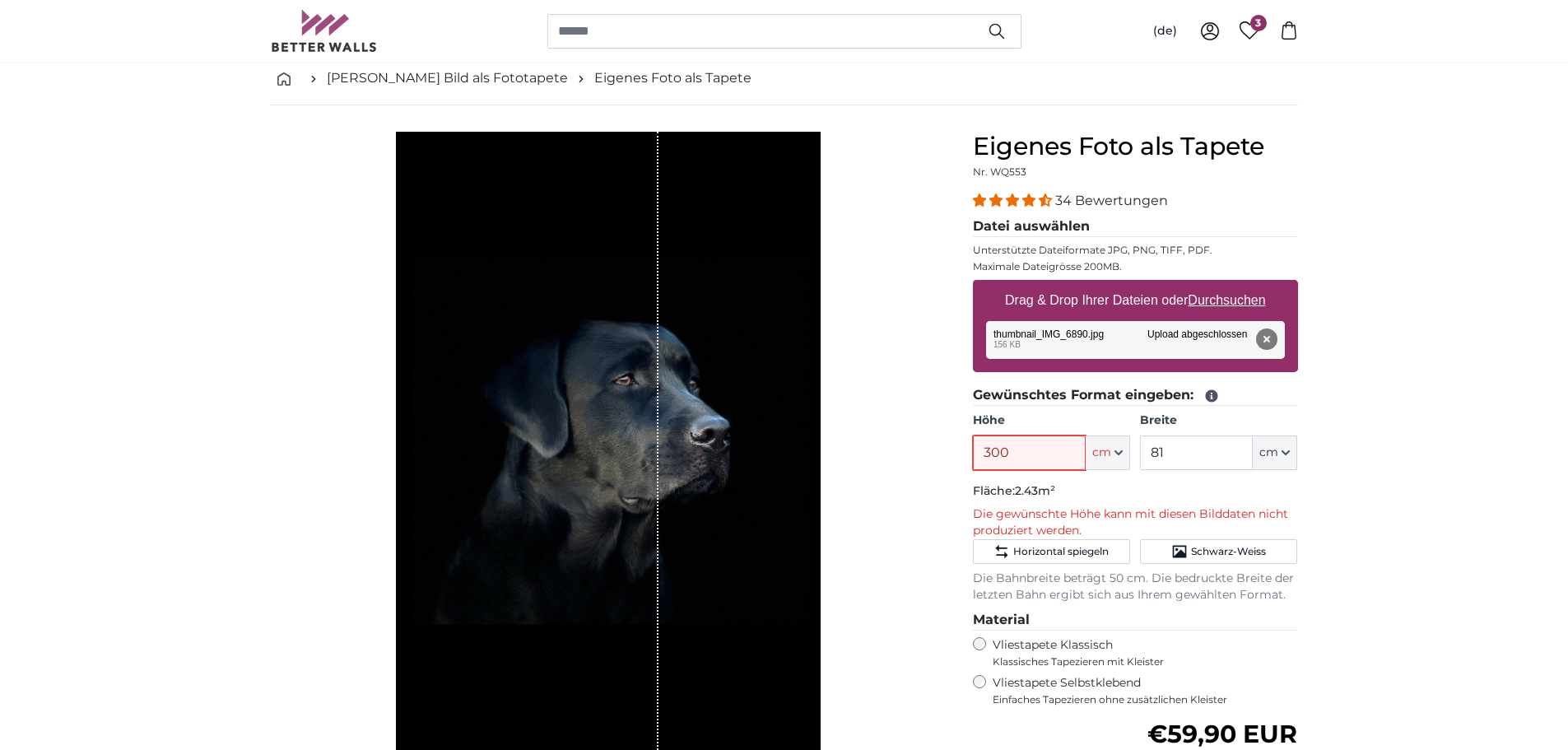
type input "300"
click at [1192, 457] on input "81" at bounding box center [1196, 453] width 113 height 35
click at [1192, 457] on input "81" at bounding box center [1196, 453] width 113 height 35
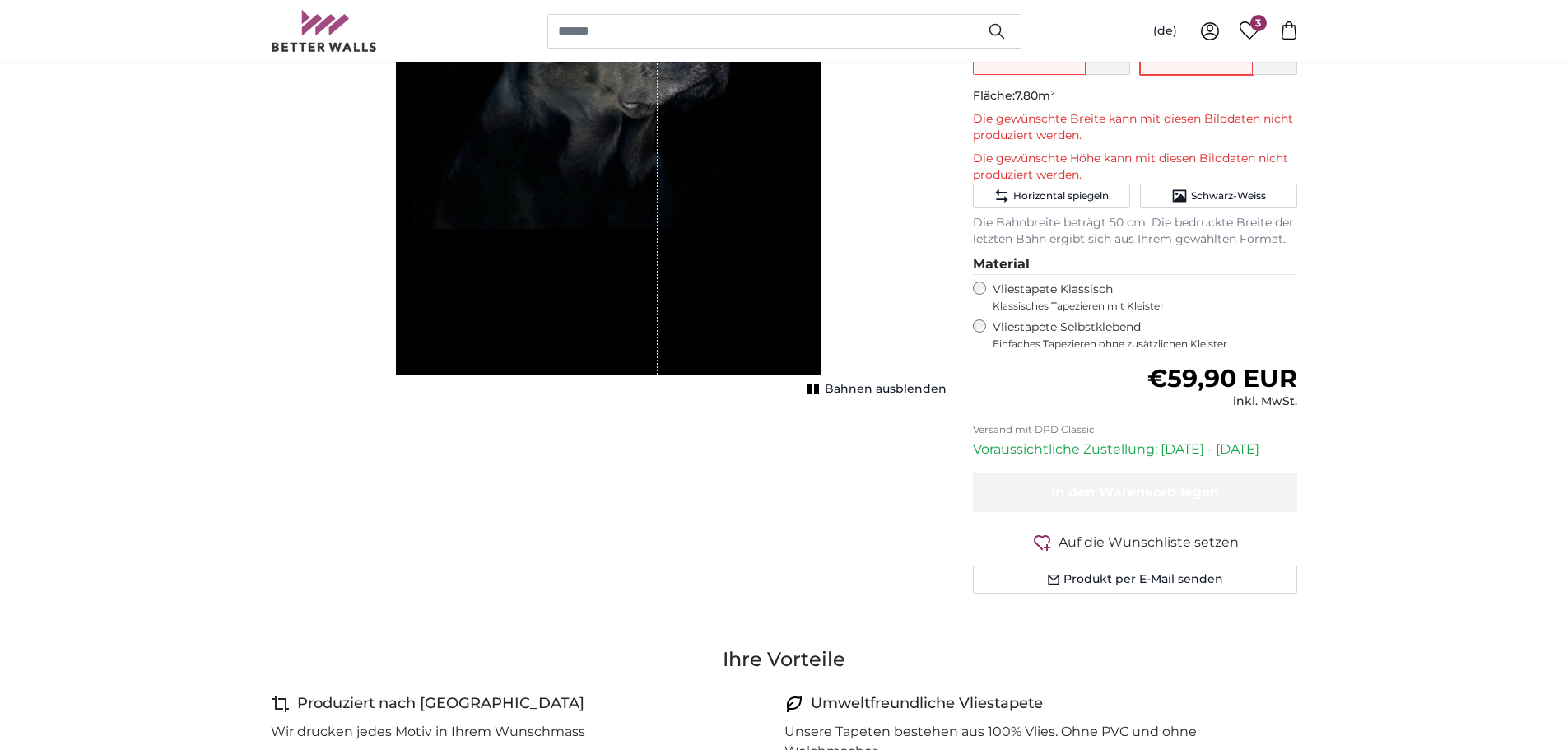
scroll to position [494, 0]
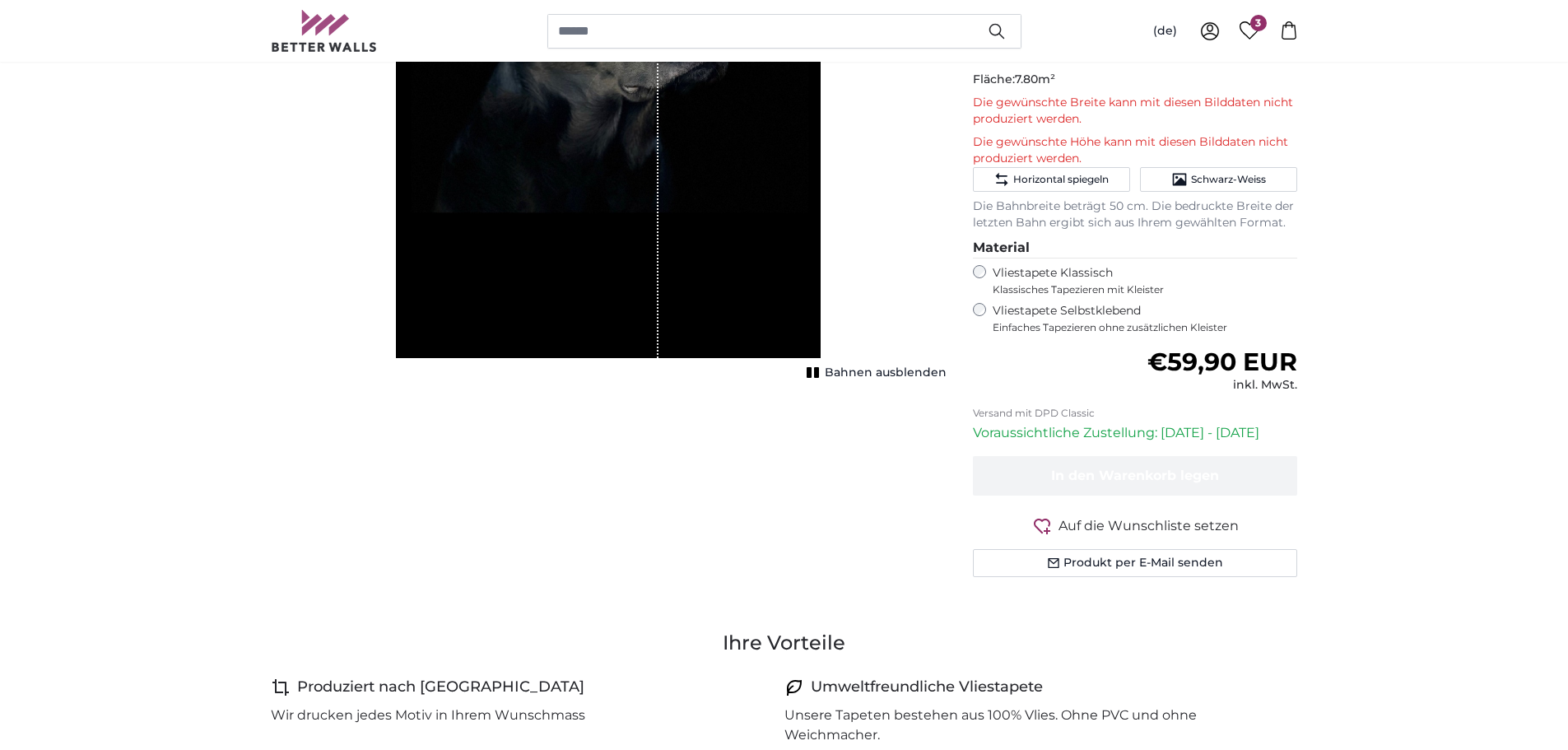
type input "260"
click at [859, 373] on span "Bahnen ausblenden" at bounding box center [885, 372] width 122 height 16
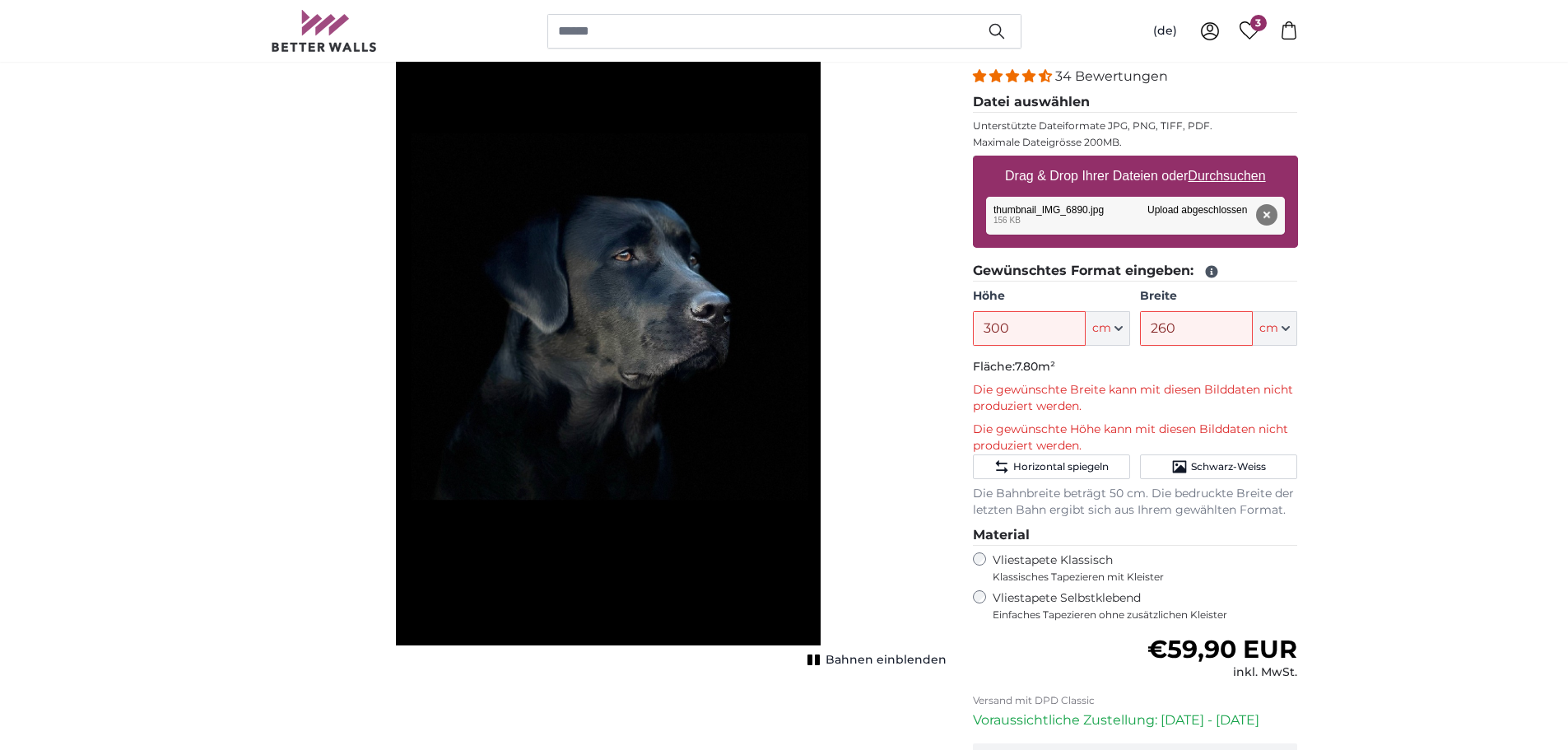
scroll to position [246, 0]
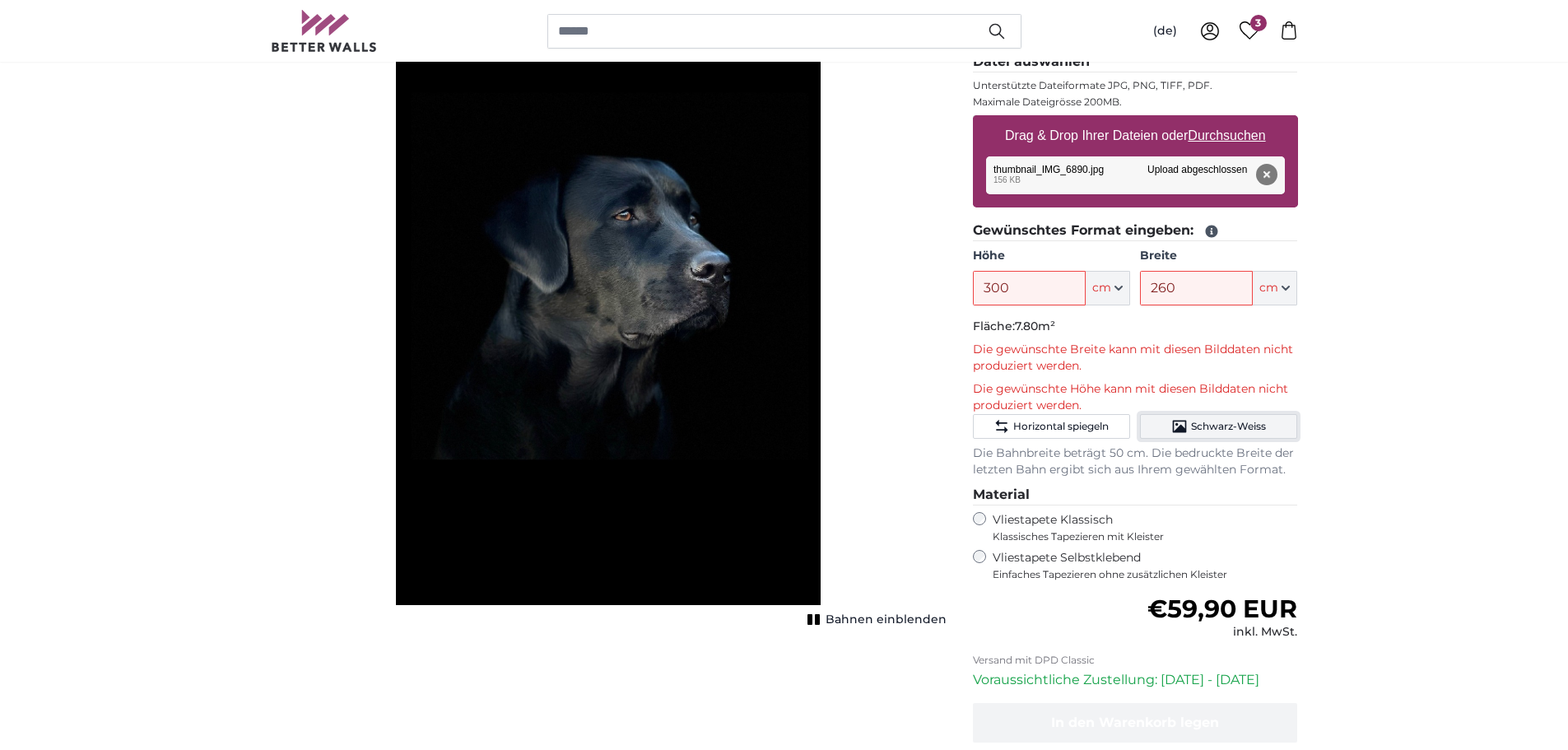
click at [1199, 424] on span "Schwarz-Weiss" at bounding box center [1229, 427] width 75 height 13
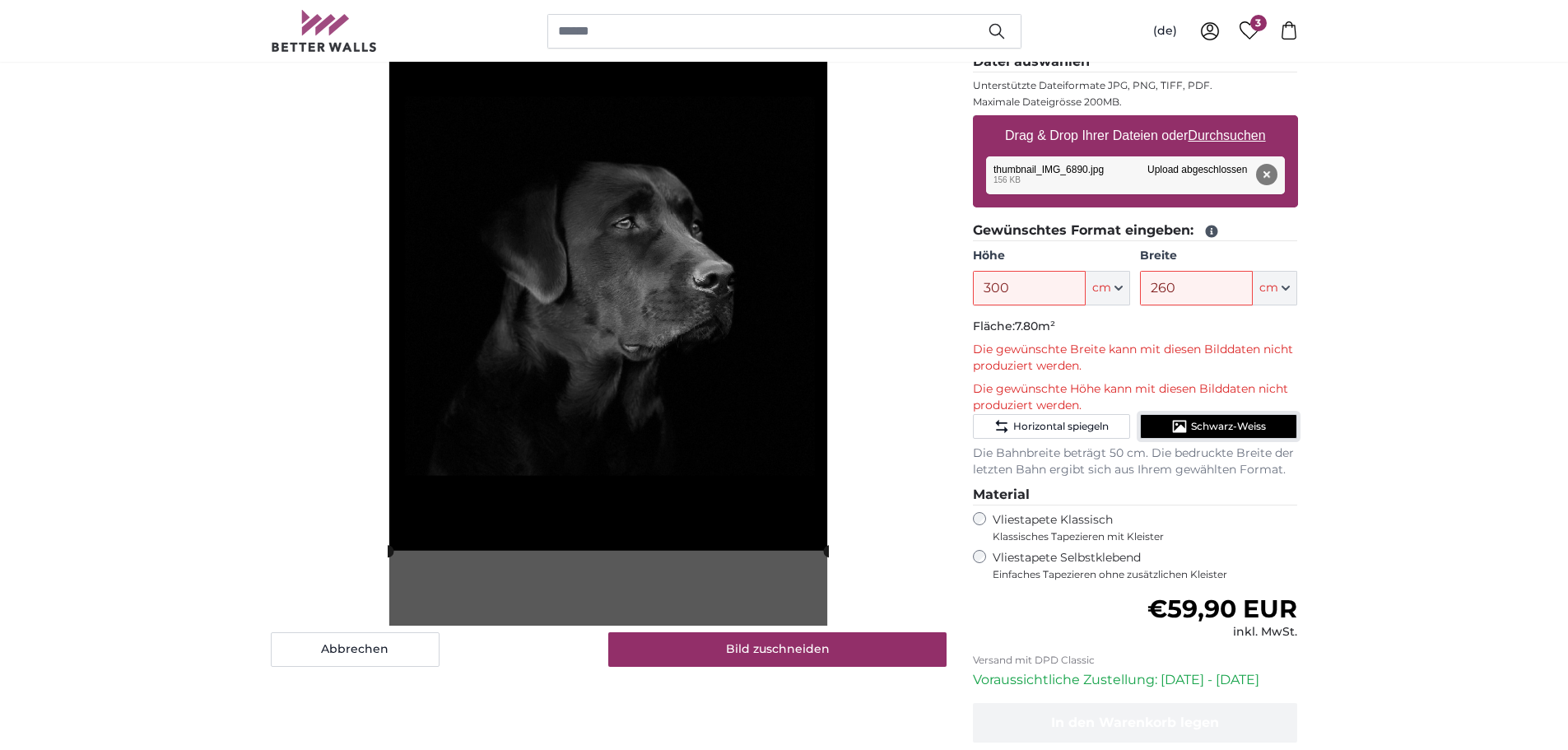
click at [1201, 426] on span "Schwarz-Weiss" at bounding box center [1229, 427] width 75 height 13
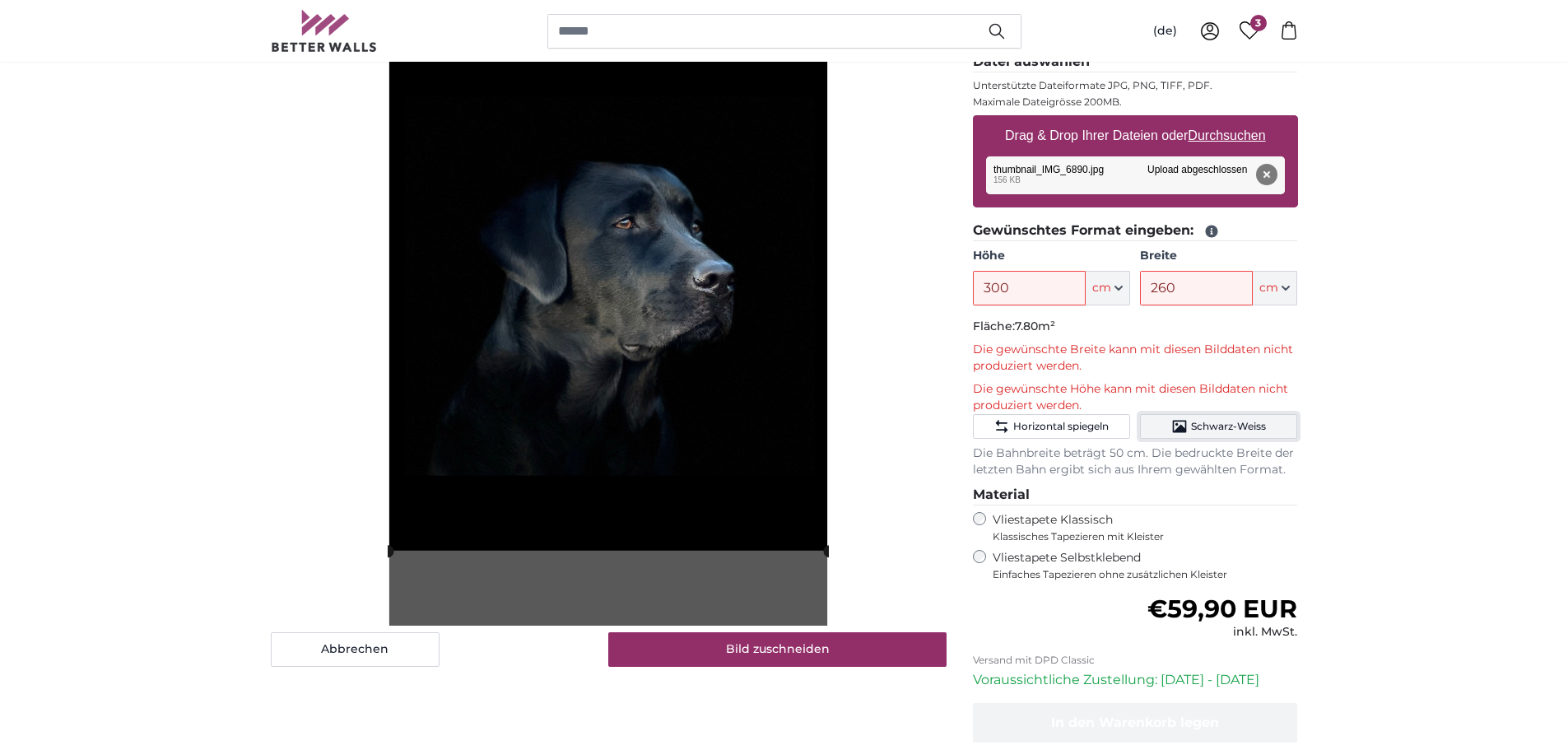
click at [1180, 432] on icon "Schwarz-Weiss" at bounding box center [1180, 426] width 14 height 12
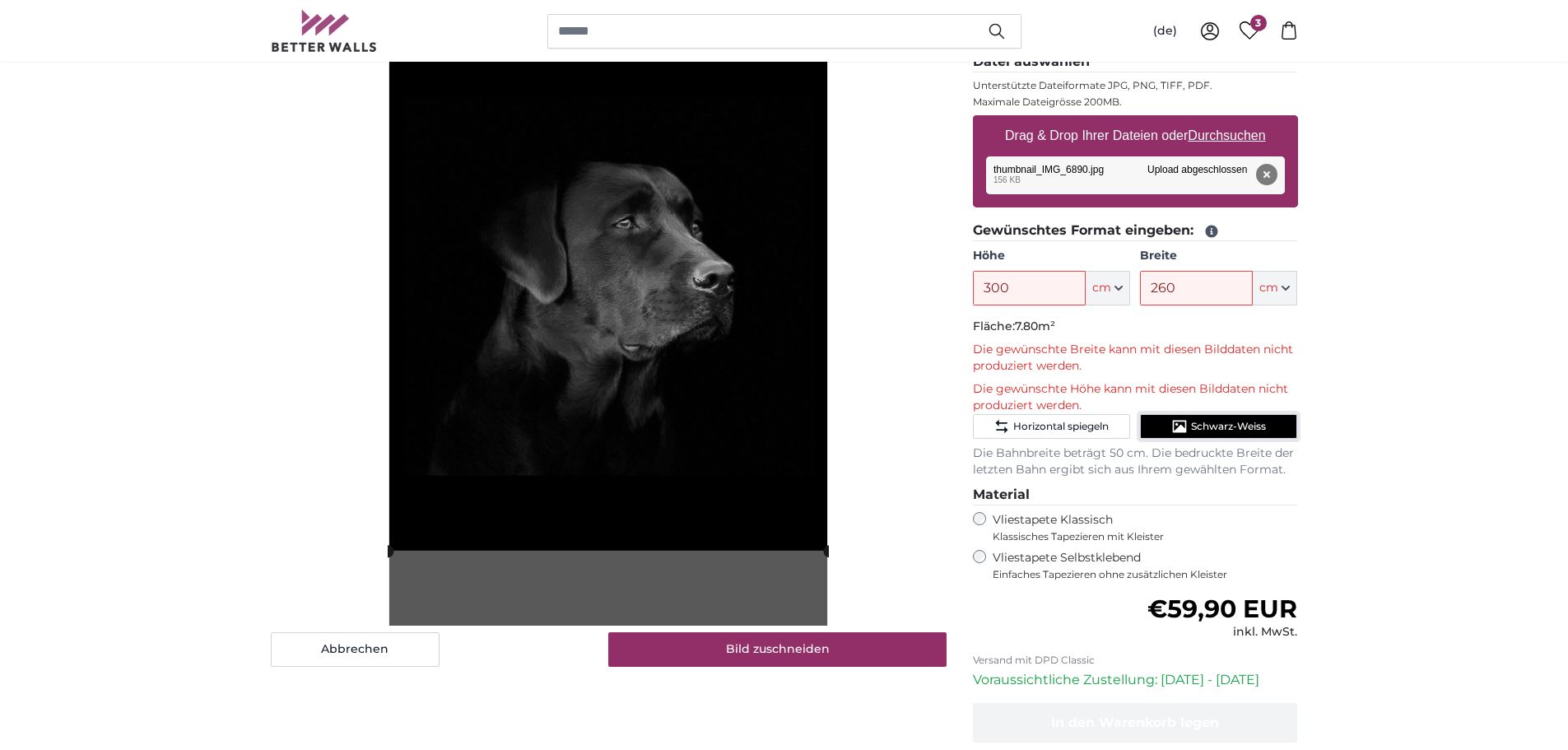
click at [1182, 432] on icon "Schwarz-Weiss" at bounding box center [1180, 426] width 14 height 12
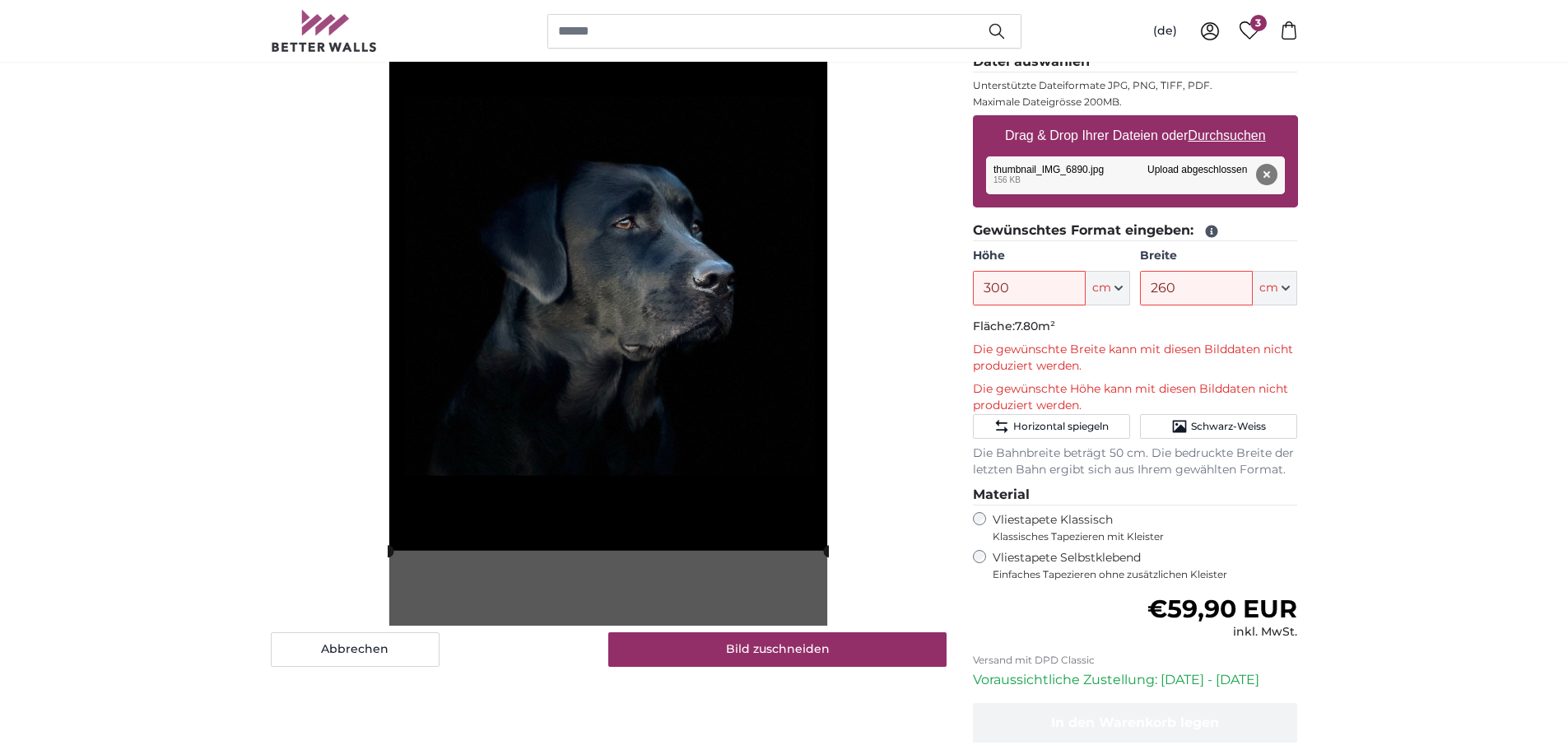
click at [1028, 326] on span "7.80m²" at bounding box center [1035, 325] width 40 height 14
click at [1205, 229] on icon at bounding box center [1210, 231] width 12 height 12
click at [1140, 235] on legend "Gewünschtes Format eingeben:" at bounding box center [1135, 230] width 325 height 20
click at [1065, 287] on input "300" at bounding box center [1029, 288] width 113 height 35
type input "3"
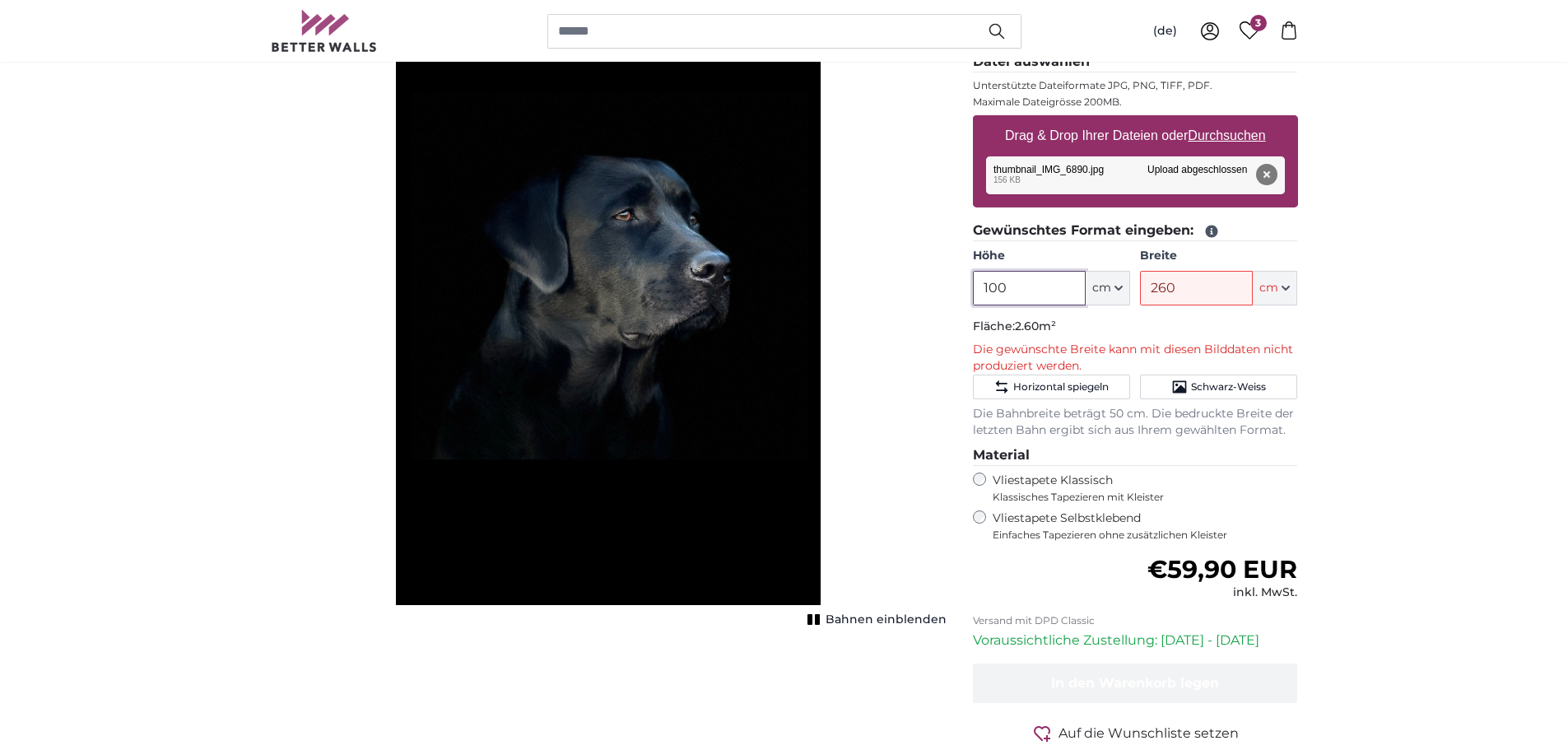
type input "100"
click at [1226, 282] on input "260" at bounding box center [1196, 288] width 113 height 35
click at [1224, 282] on input "200" at bounding box center [1196, 288] width 113 height 35
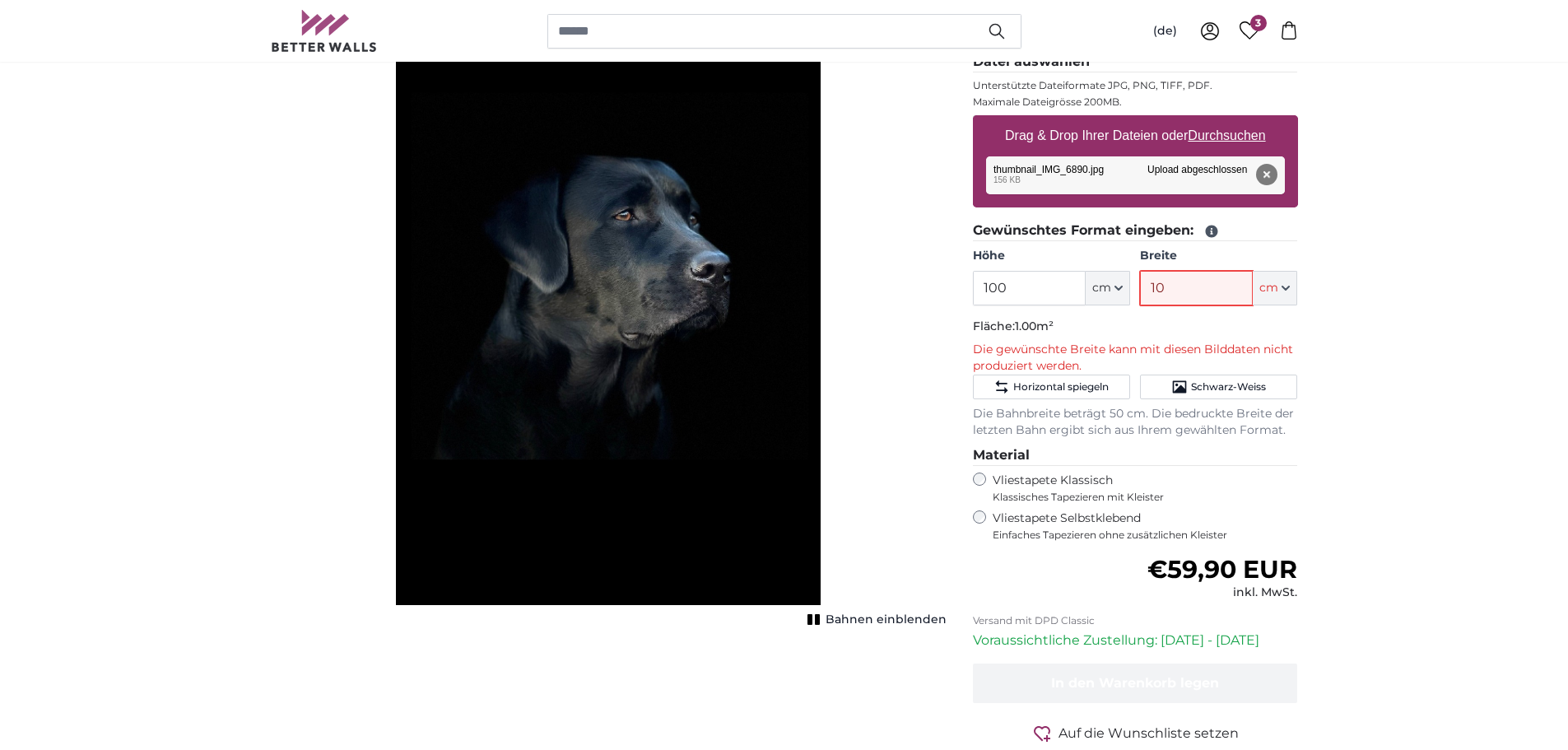
type input "1"
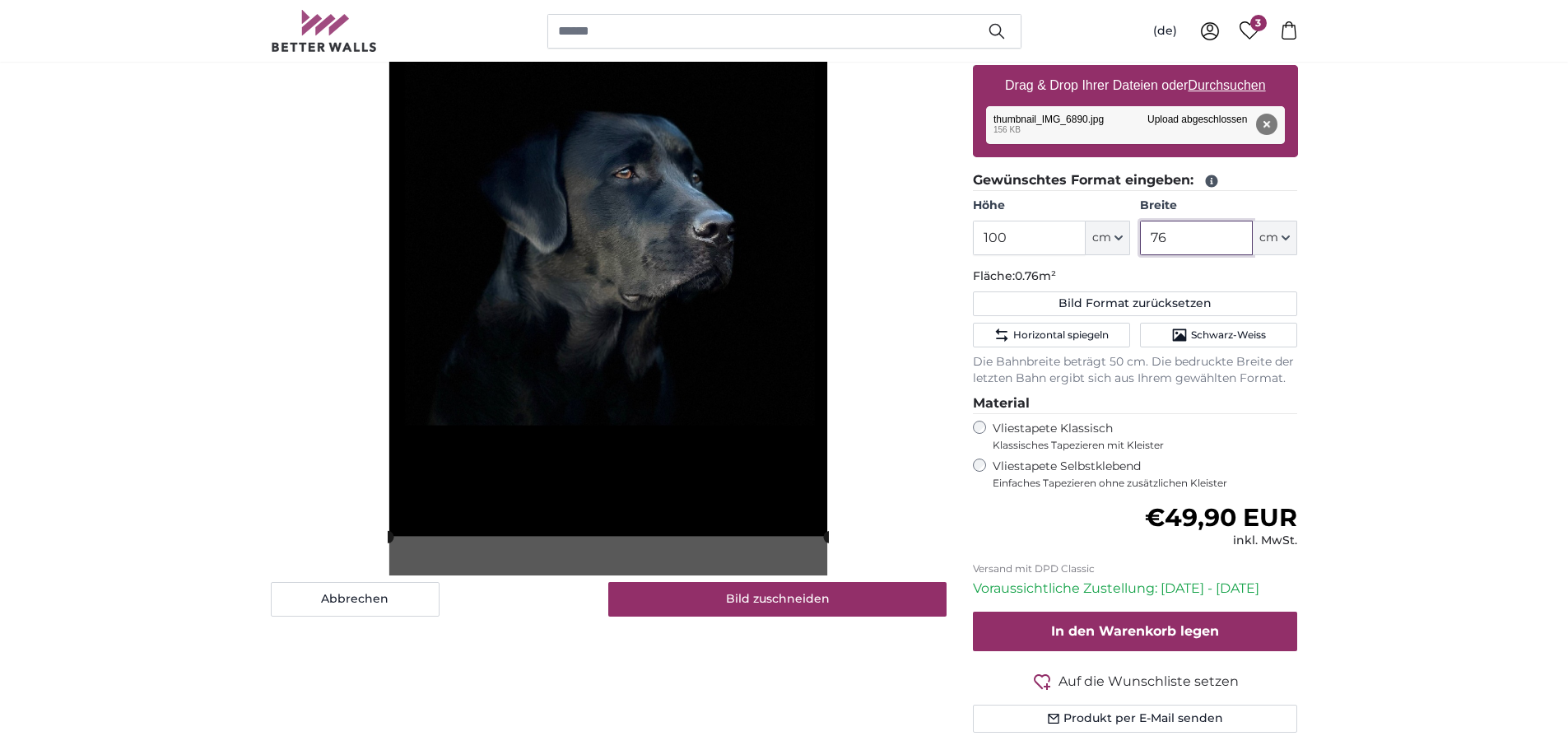
scroll to position [165, 0]
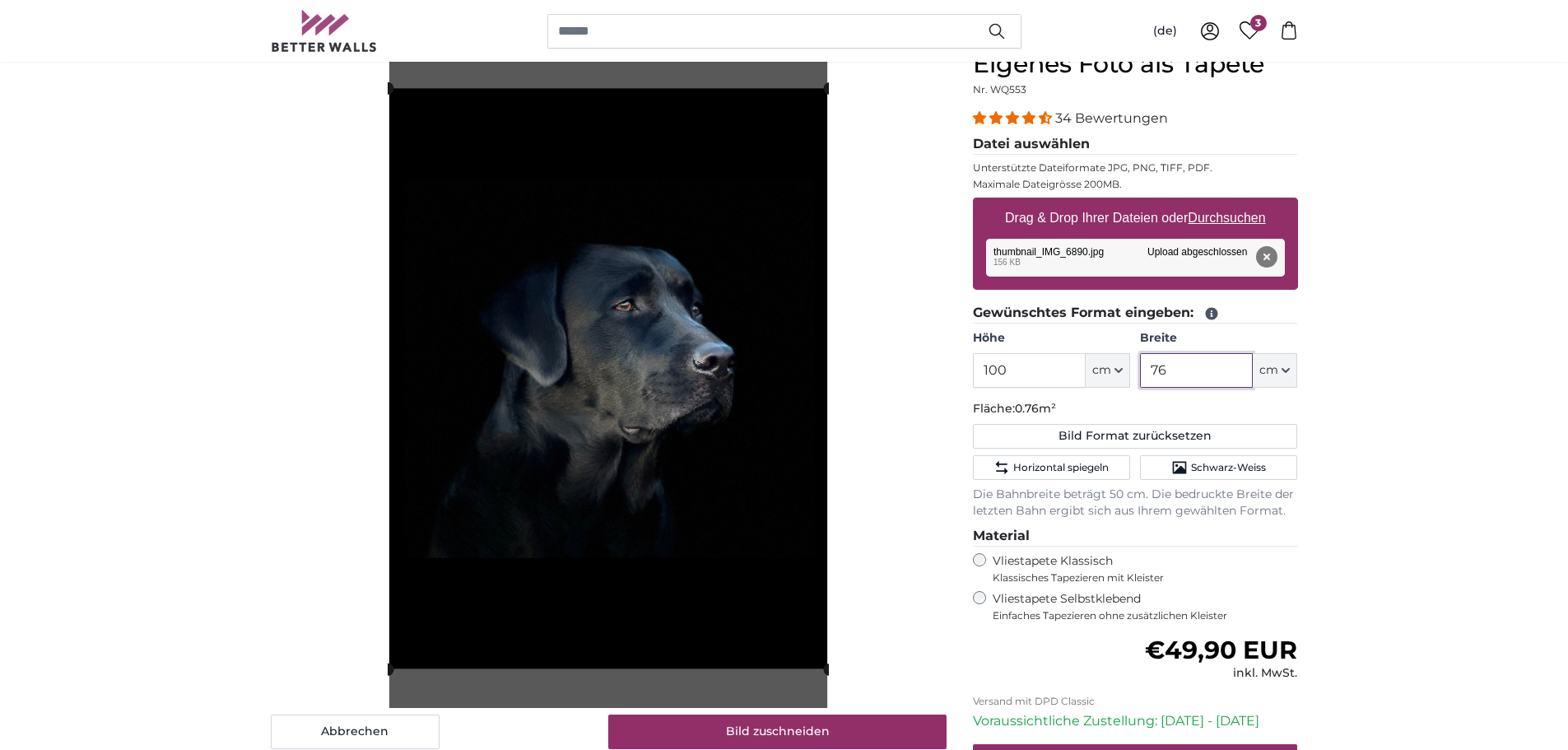
type input "76"
click at [1030, 367] on input "100" at bounding box center [1029, 370] width 113 height 35
click at [1029, 367] on input "100" at bounding box center [1029, 370] width 113 height 35
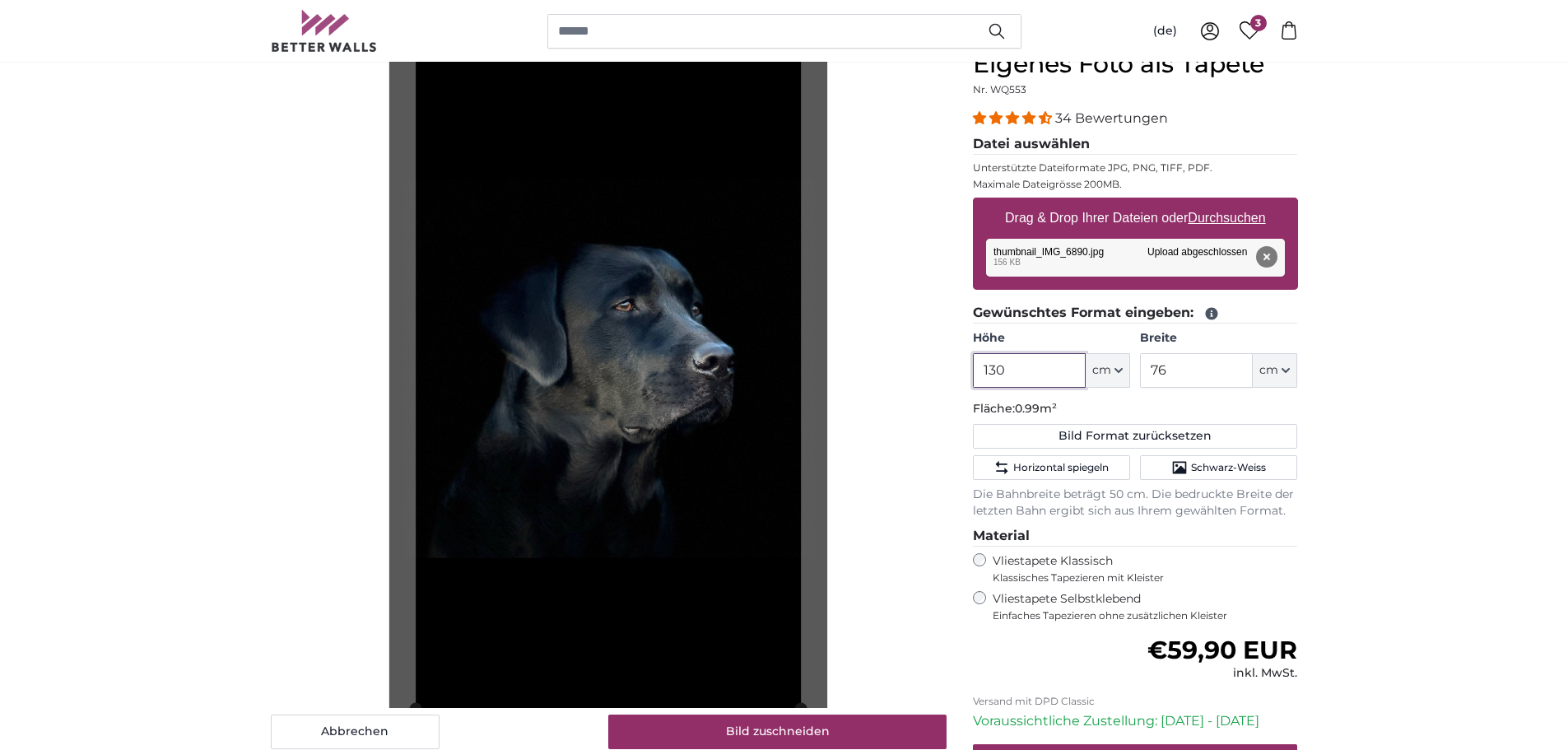
type input "130"
click at [1200, 373] on input "76" at bounding box center [1196, 370] width 113 height 35
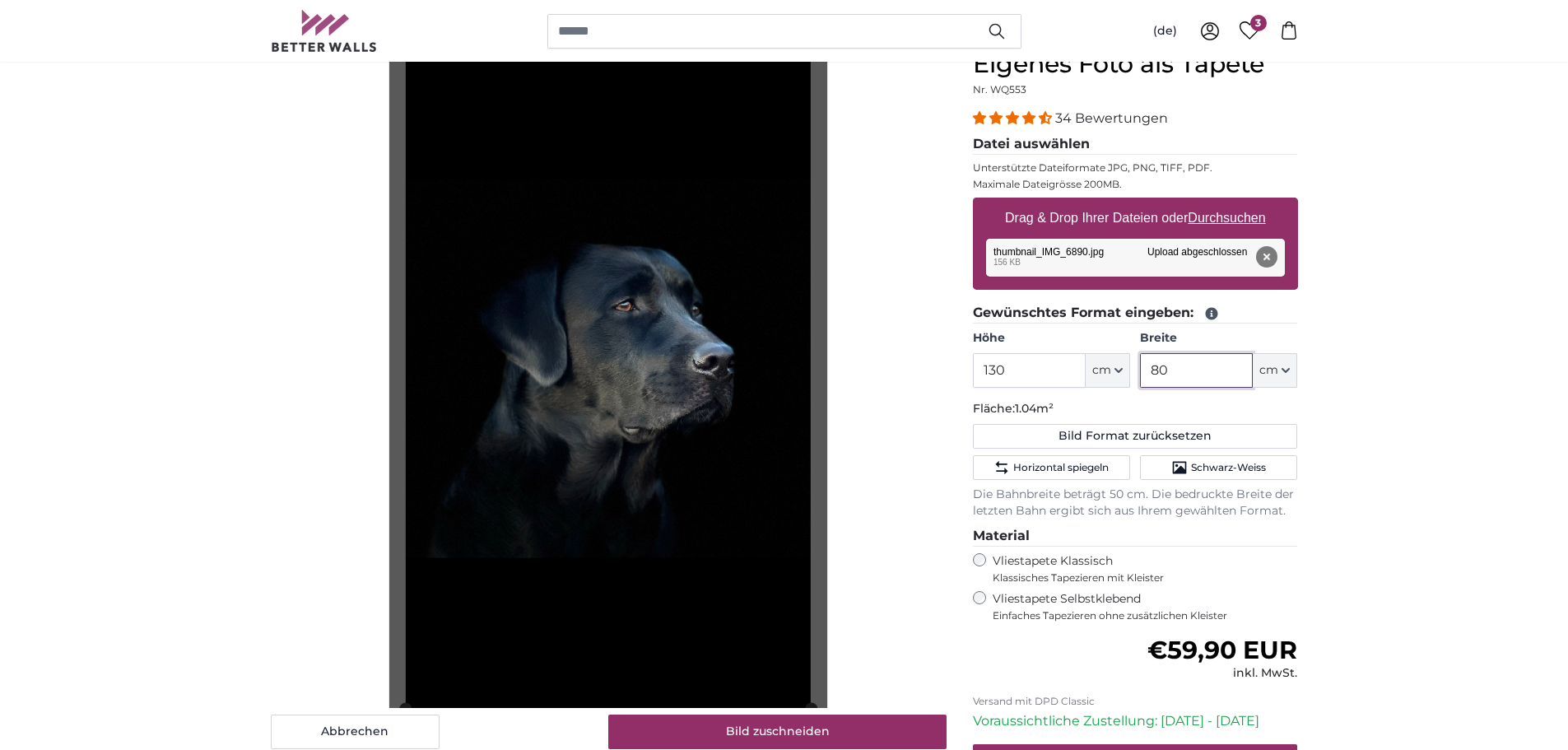
click at [1200, 373] on input "80" at bounding box center [1196, 370] width 113 height 35
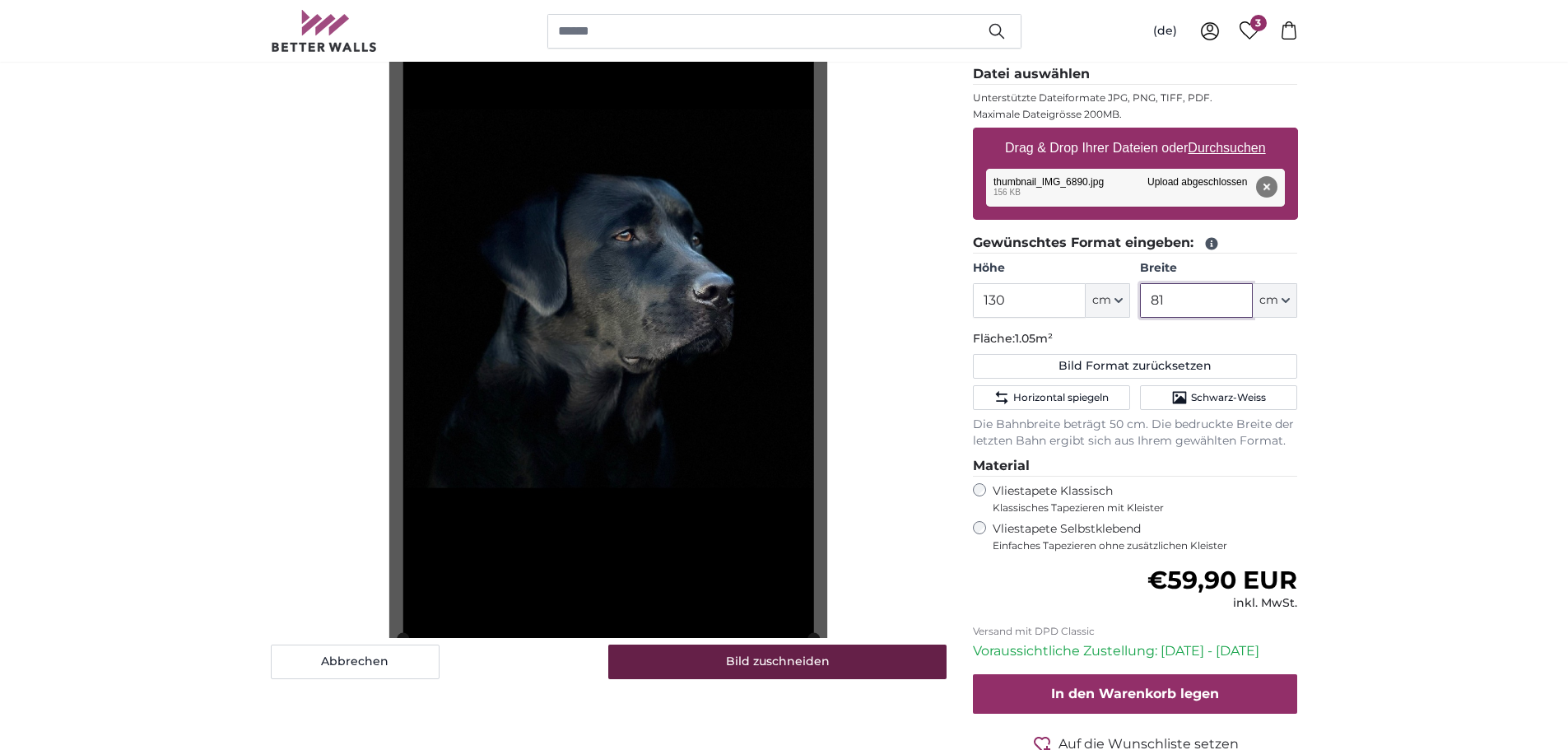
scroll to position [165, 0]
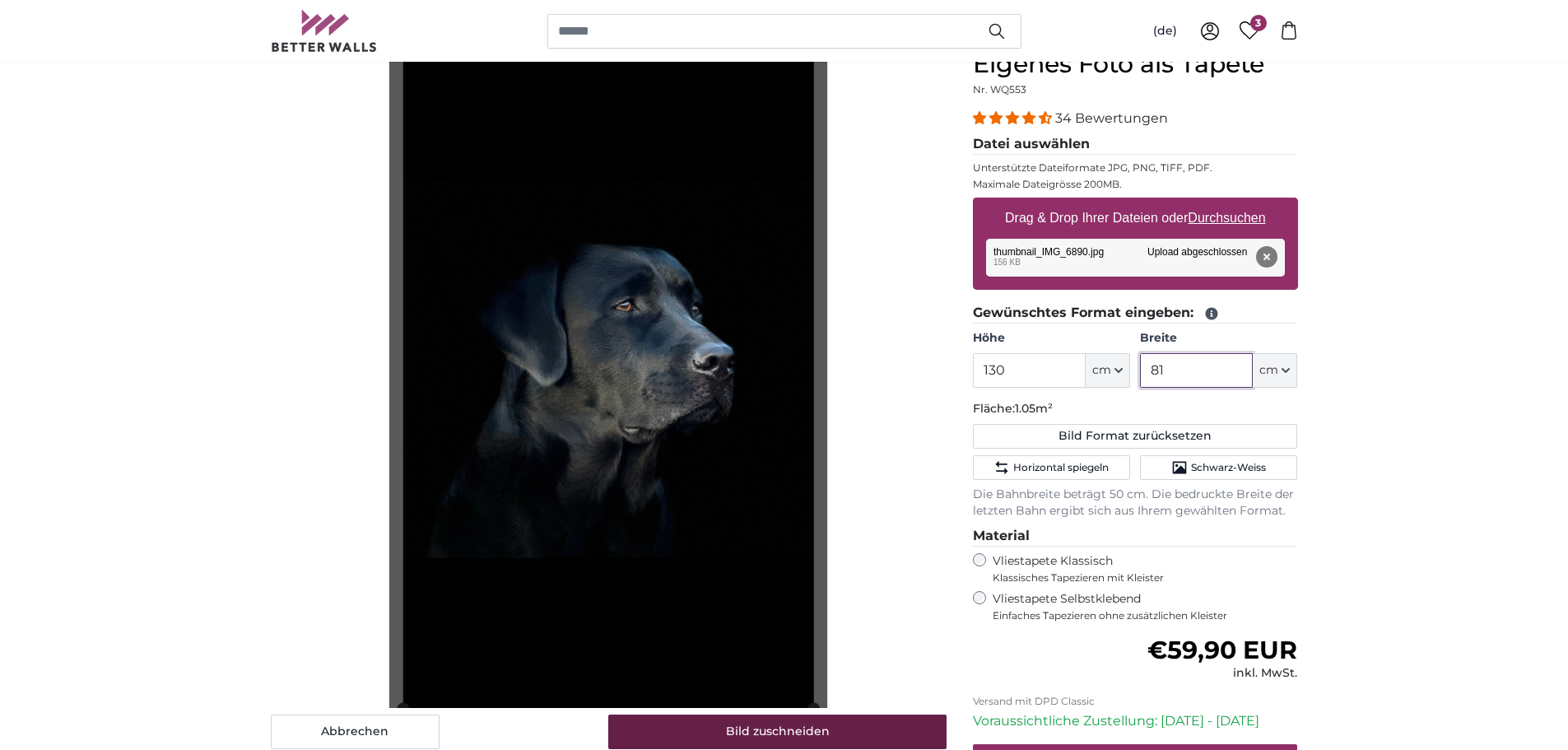
type input "81"
click at [762, 719] on button "Bild zuschneiden" at bounding box center [777, 732] width 339 height 35
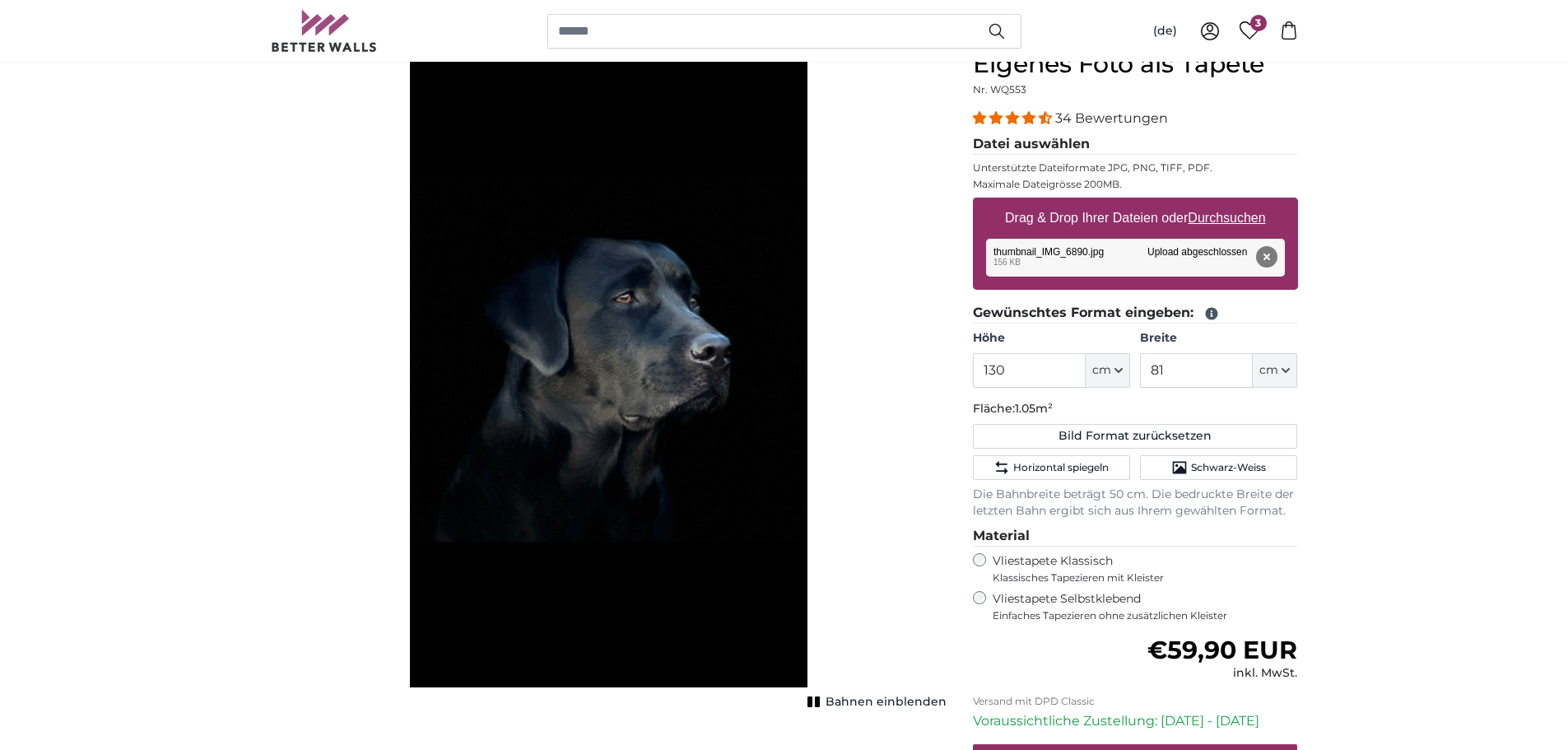
click at [851, 700] on span "Bahnen einblenden" at bounding box center [886, 701] width 121 height 16
click at [851, 700] on span "Bahnen ausblenden" at bounding box center [885, 701] width 122 height 16
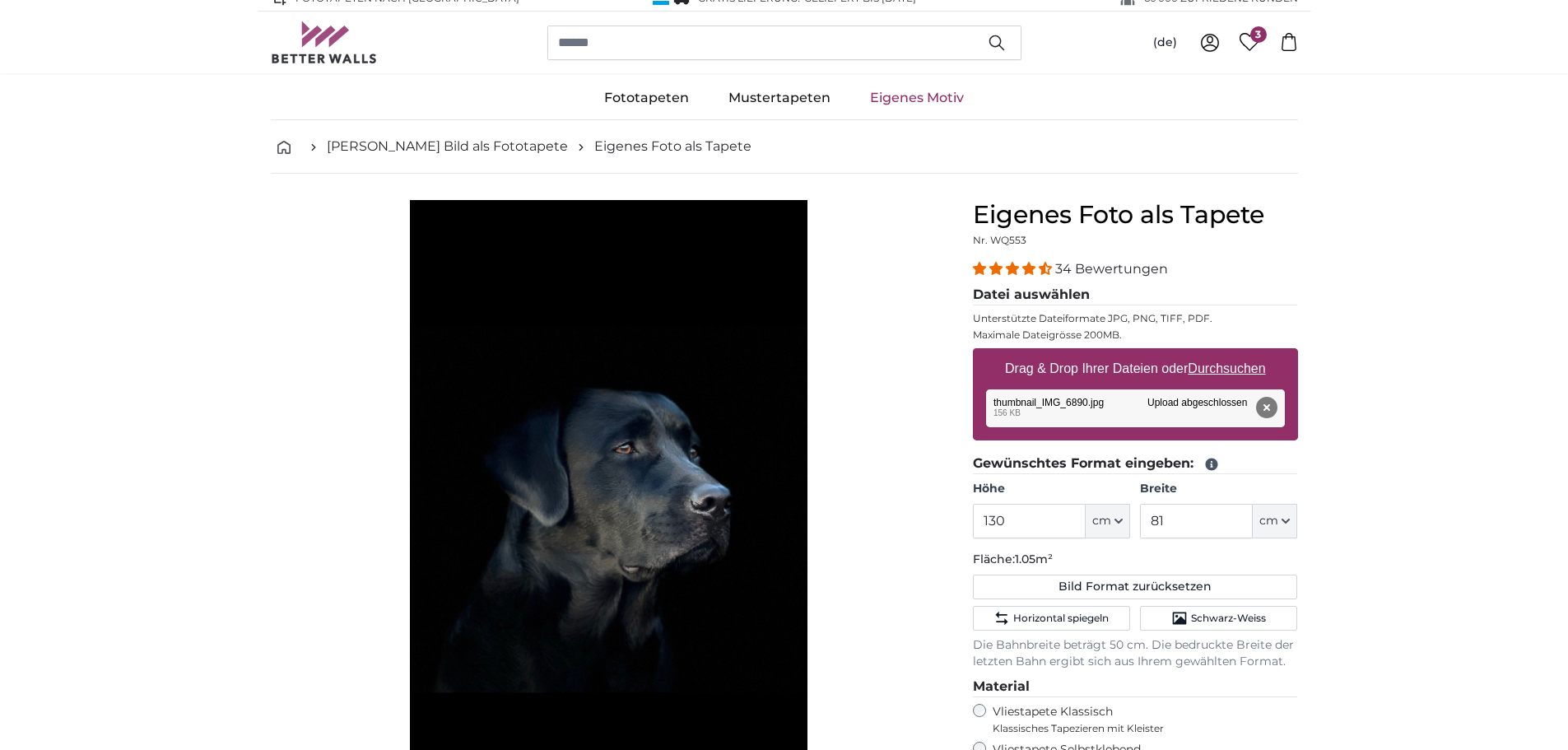
scroll to position [0, 0]
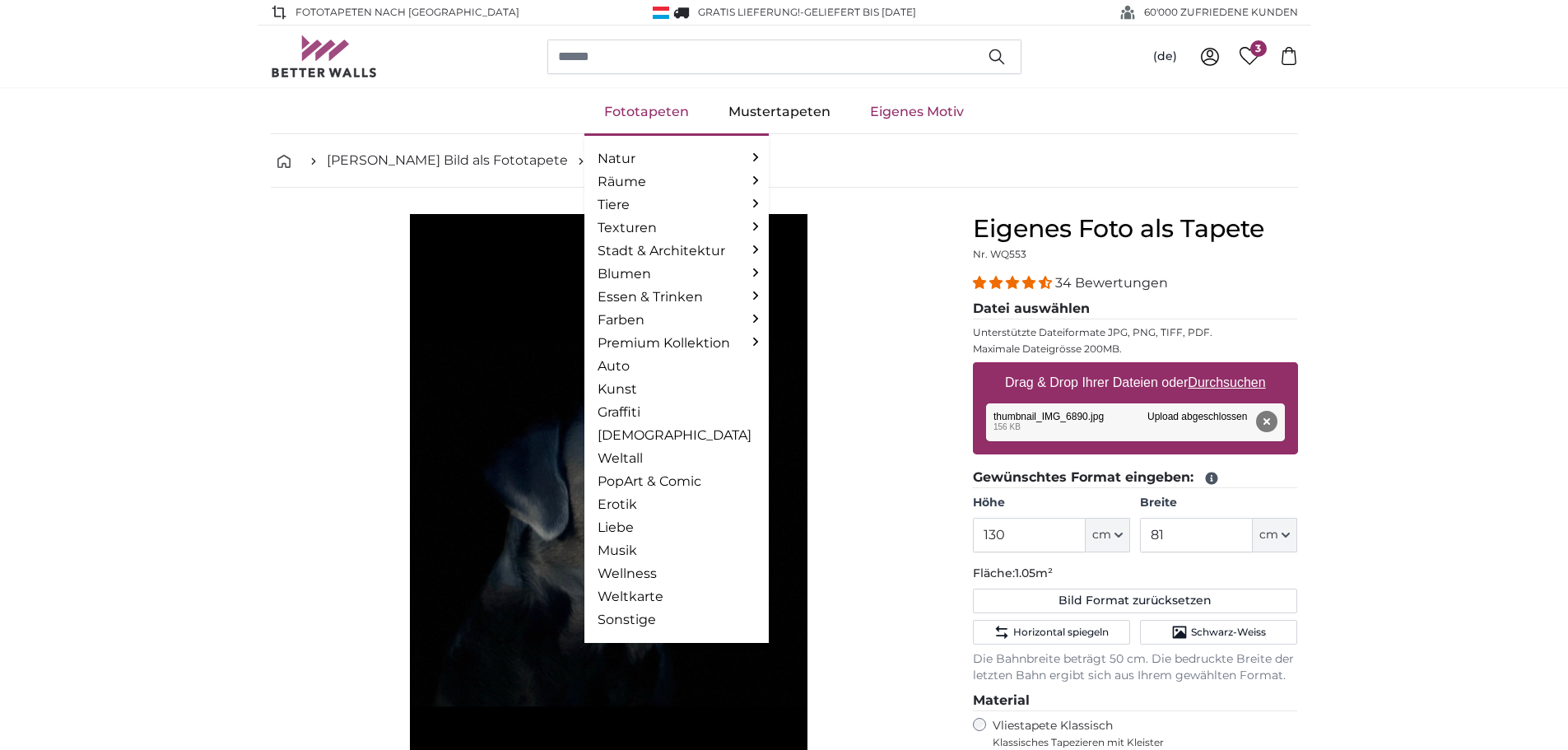
click at [628, 110] on link "Fototapeten" at bounding box center [646, 111] width 125 height 43
